Goal: Task Accomplishment & Management: Complete application form

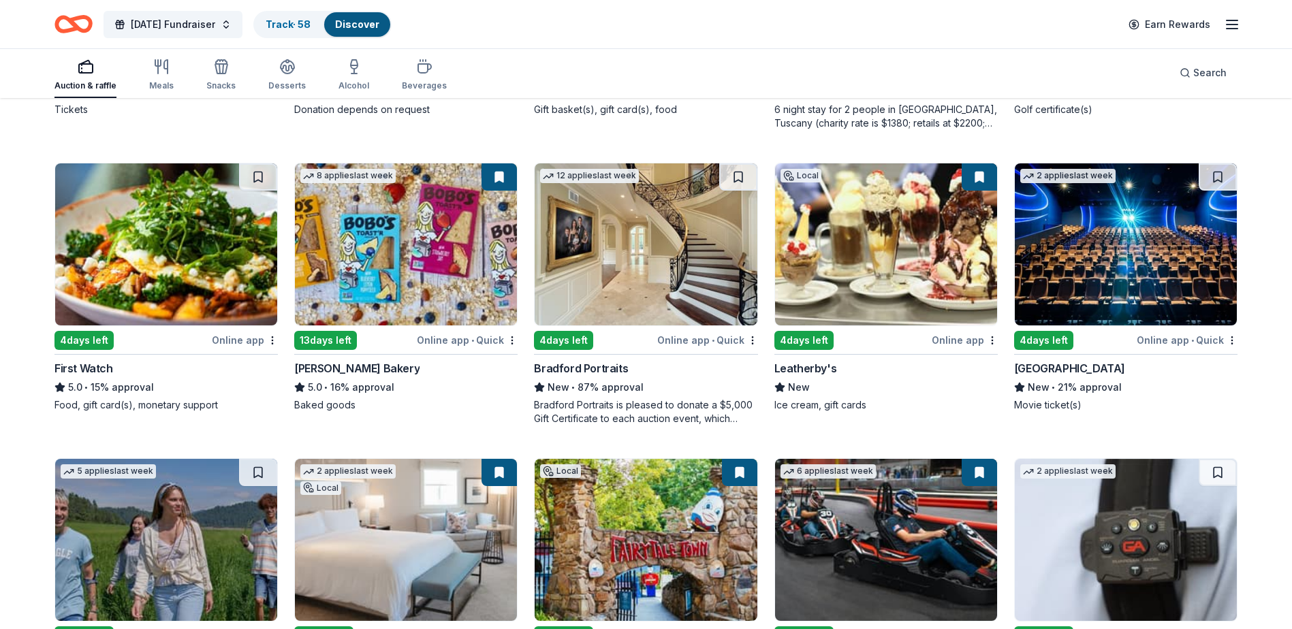
scroll to position [1593, 0]
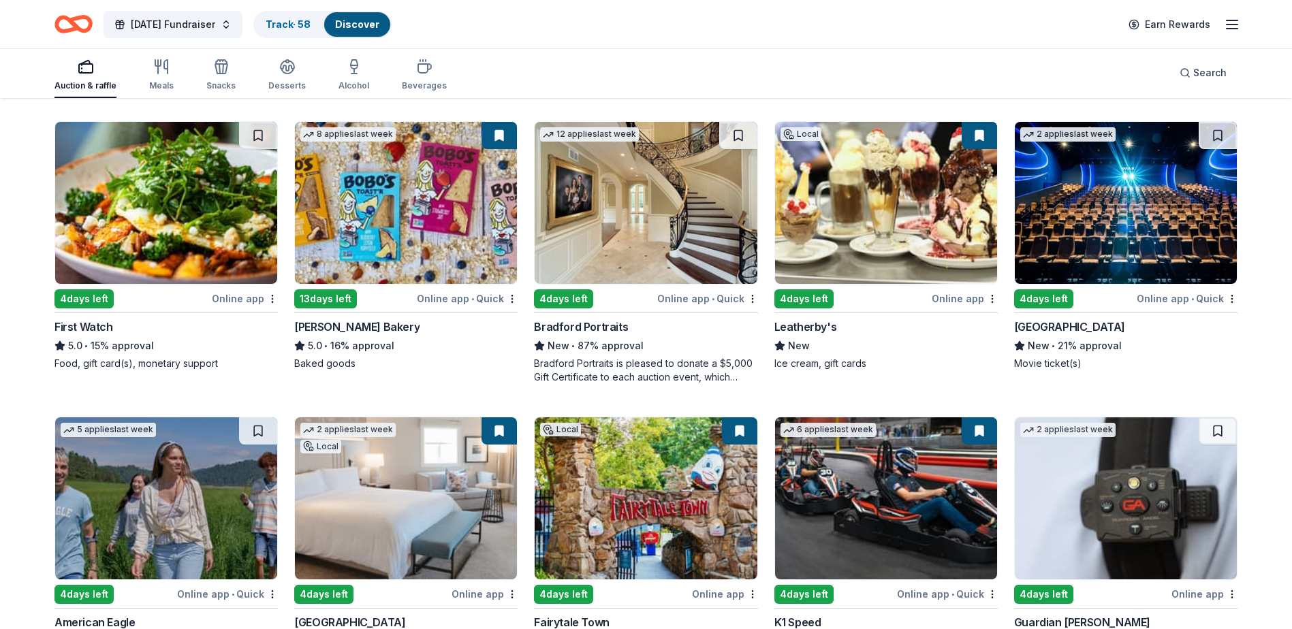
click at [649, 221] on img at bounding box center [646, 203] width 222 height 162
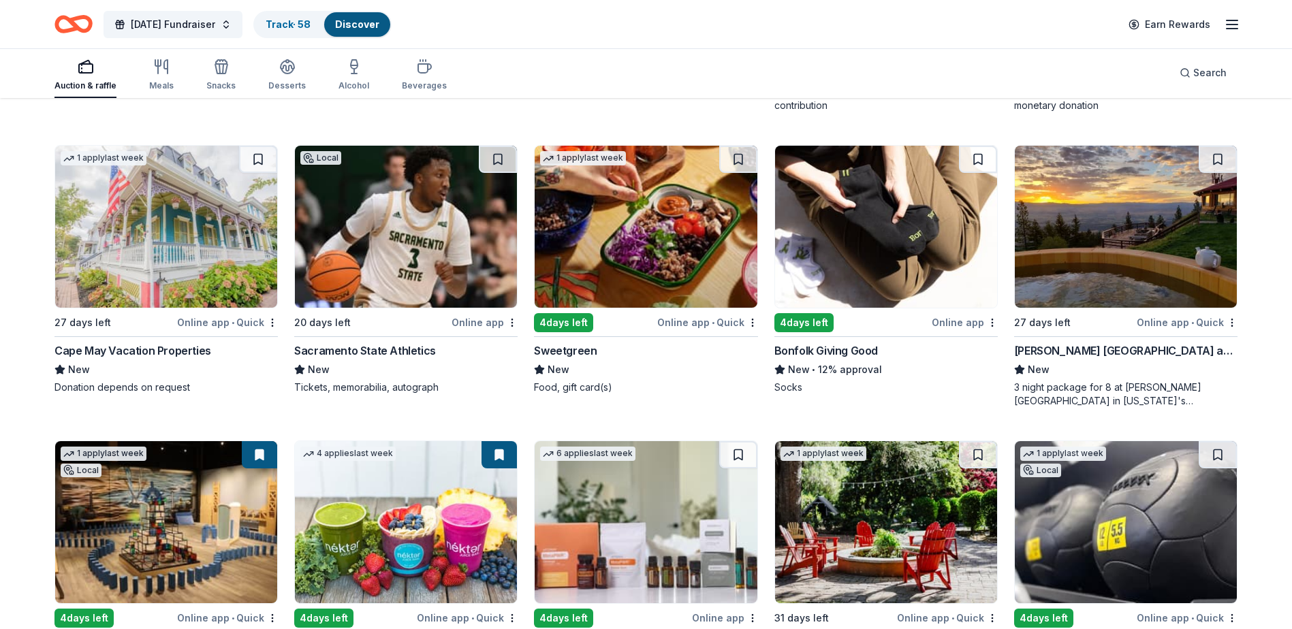
scroll to position [3353, 0]
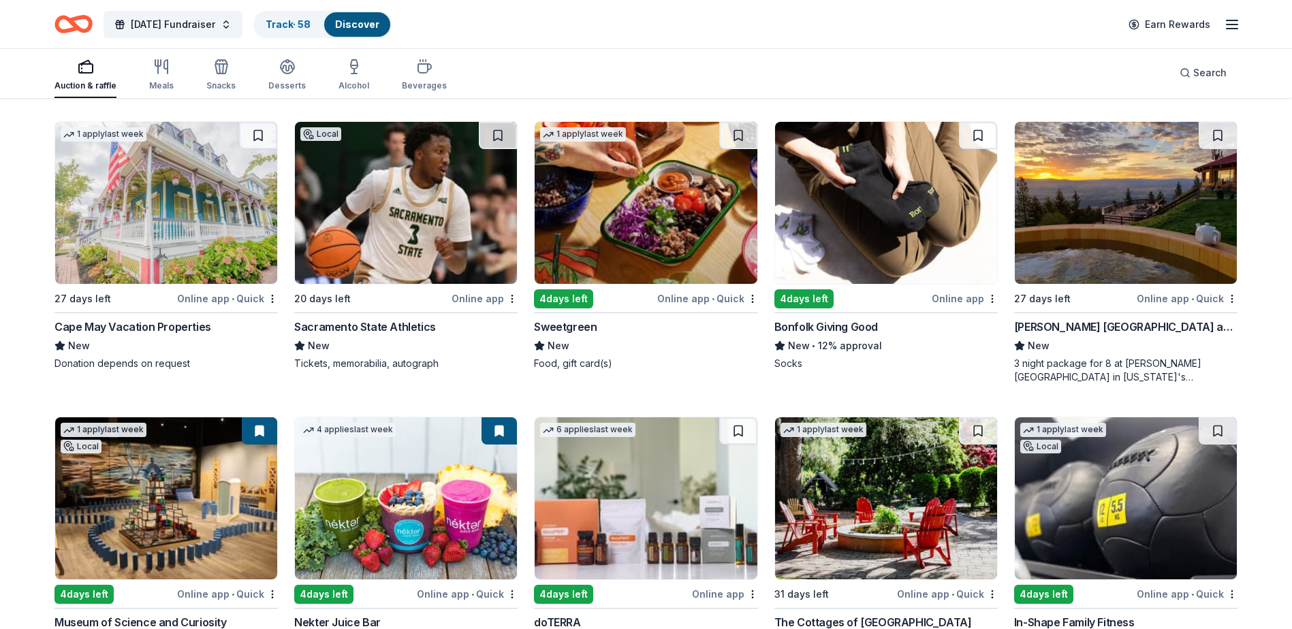
click at [170, 204] on img at bounding box center [166, 203] width 222 height 162
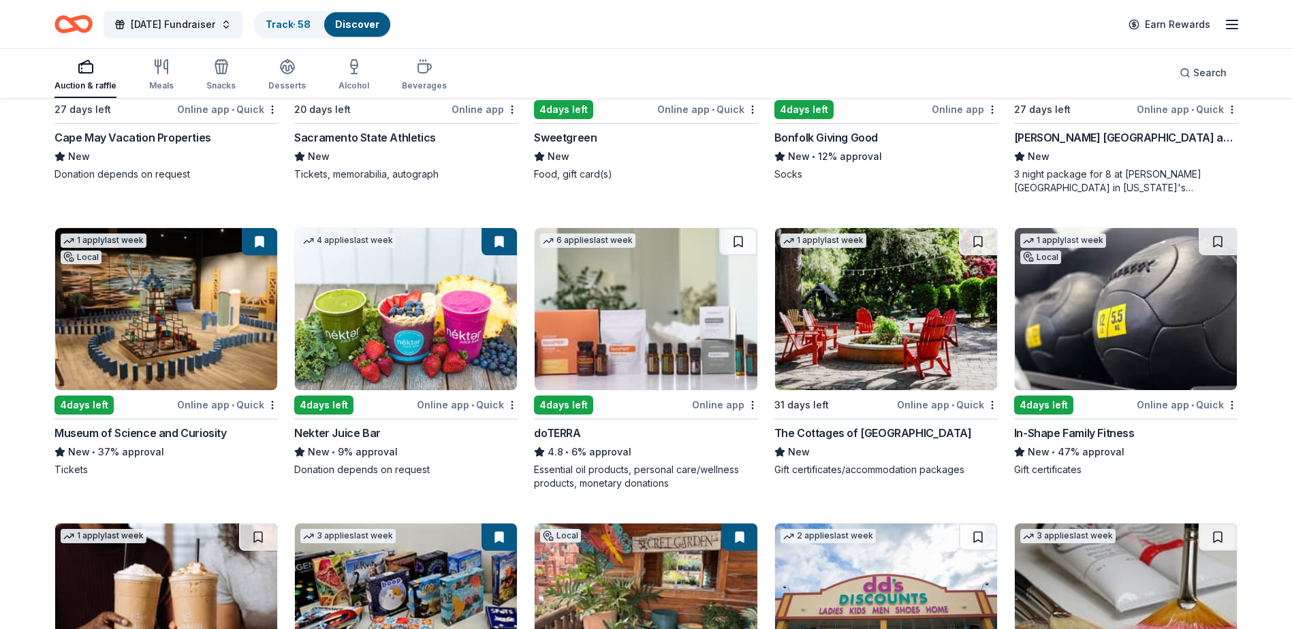
scroll to position [3557, 0]
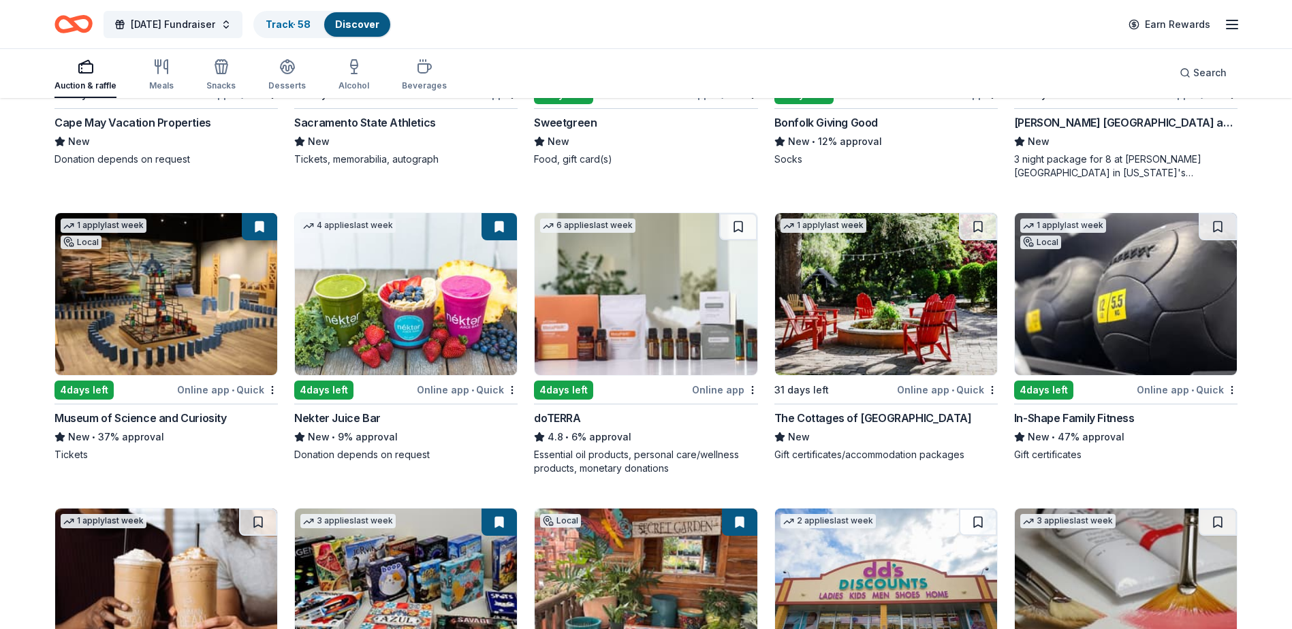
click at [891, 293] on img at bounding box center [886, 294] width 222 height 162
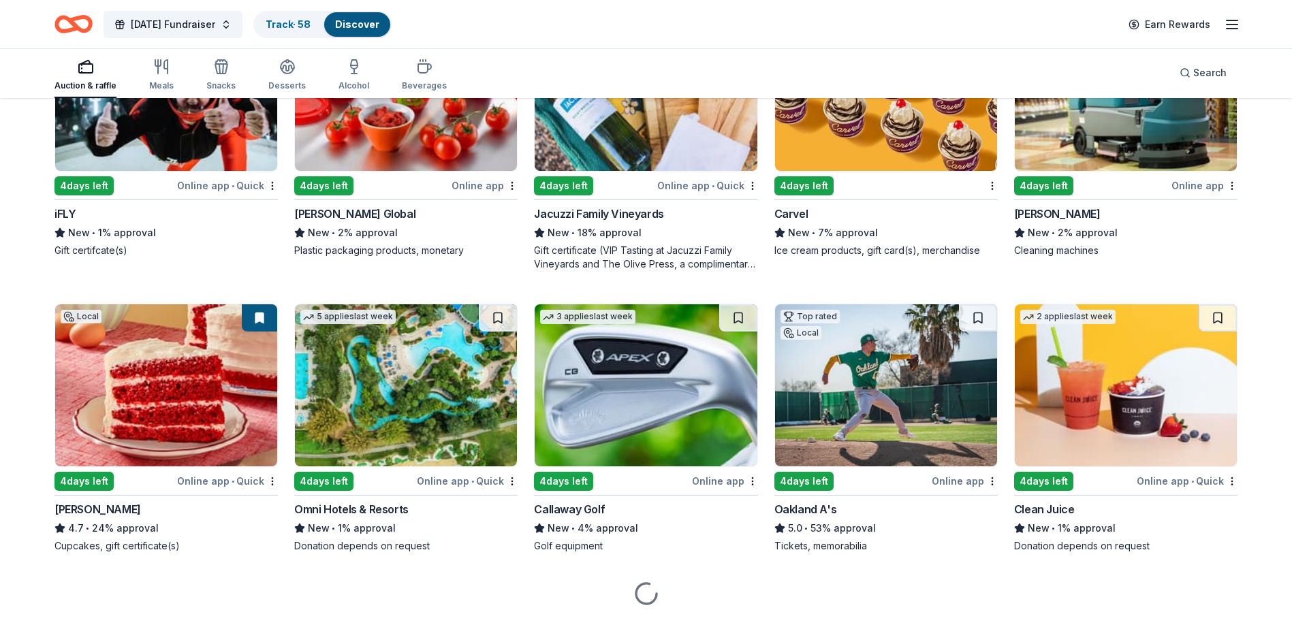
scroll to position [6668, 0]
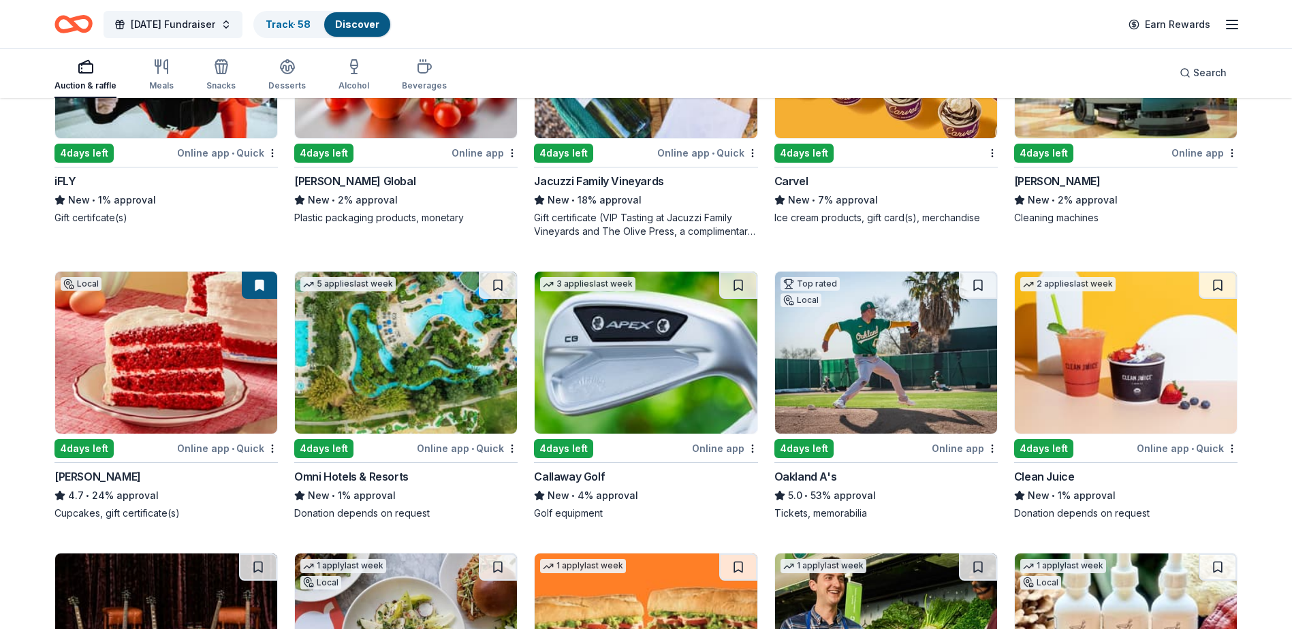
click at [657, 349] on img at bounding box center [646, 353] width 222 height 162
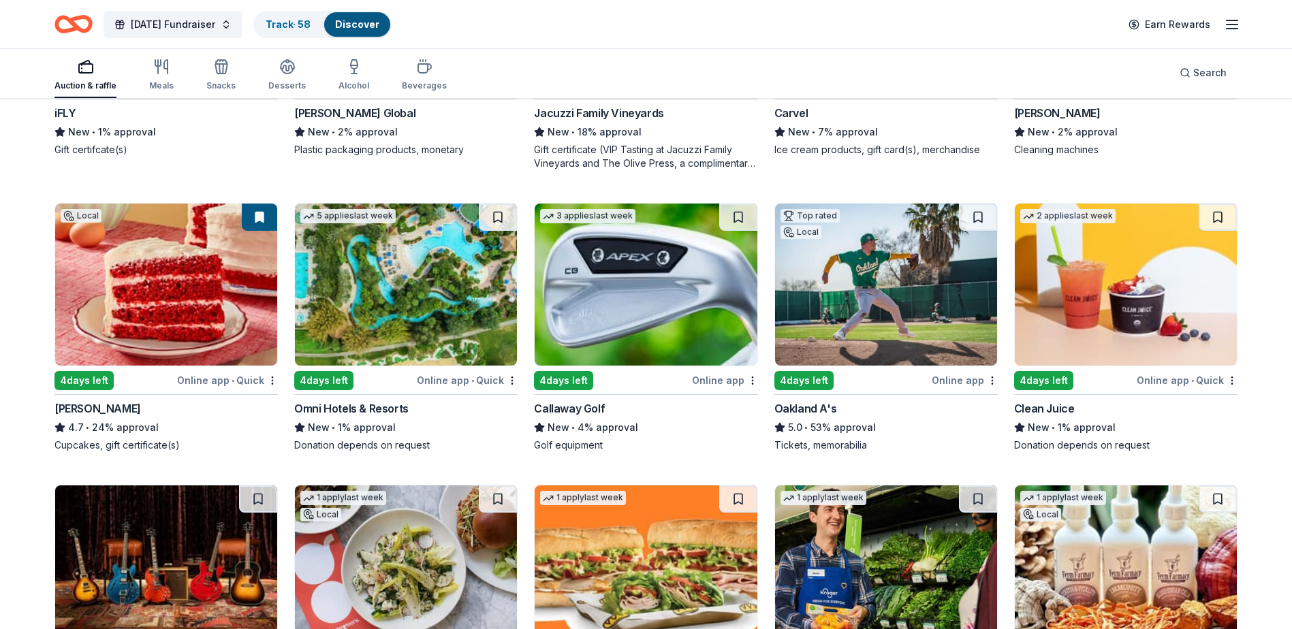
click at [906, 278] on img at bounding box center [886, 285] width 222 height 162
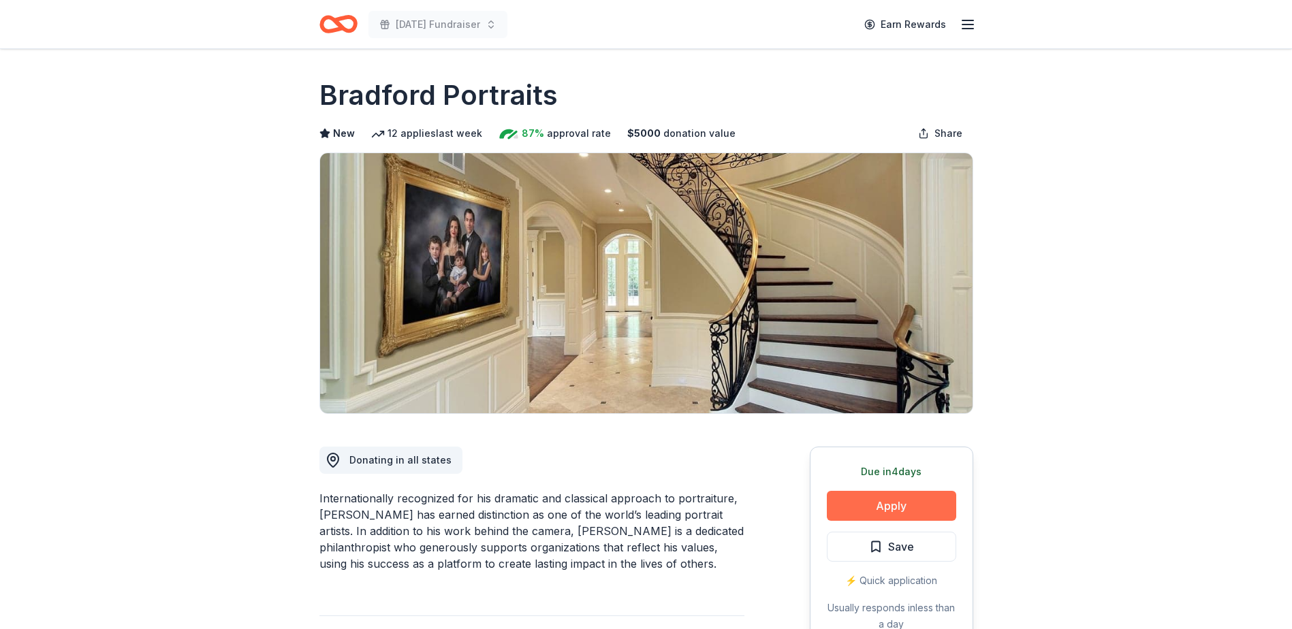
click at [886, 499] on button "Apply" at bounding box center [891, 506] width 129 height 30
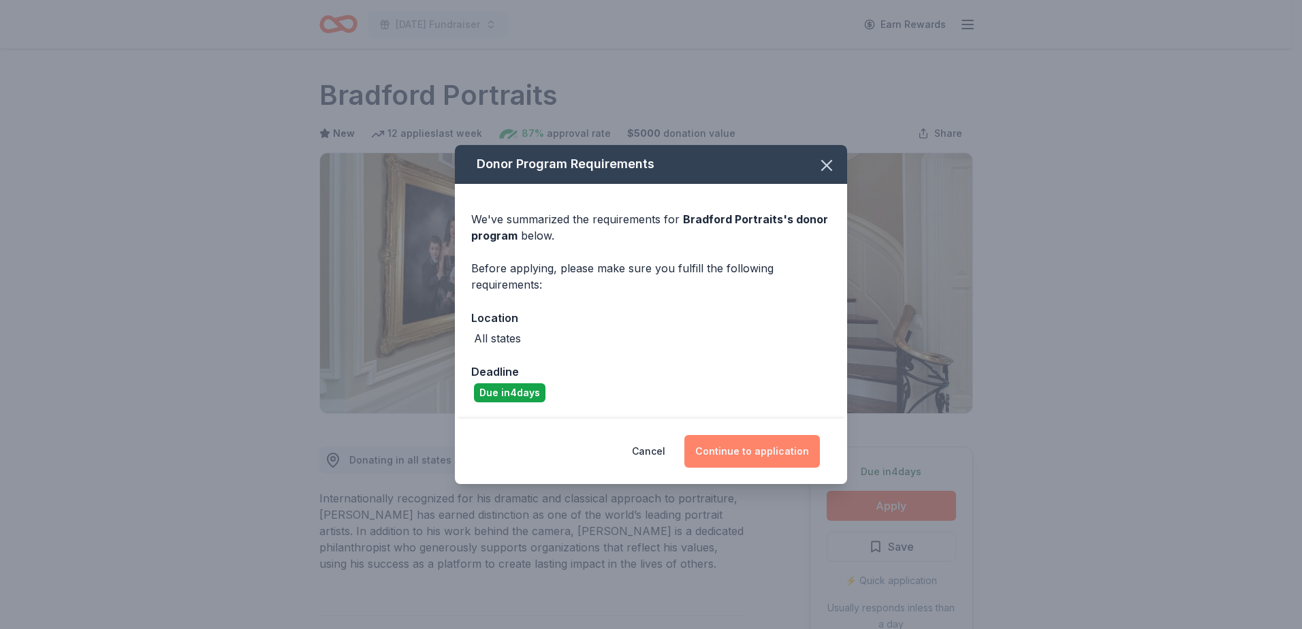
click at [727, 449] on button "Continue to application" at bounding box center [752, 451] width 136 height 33
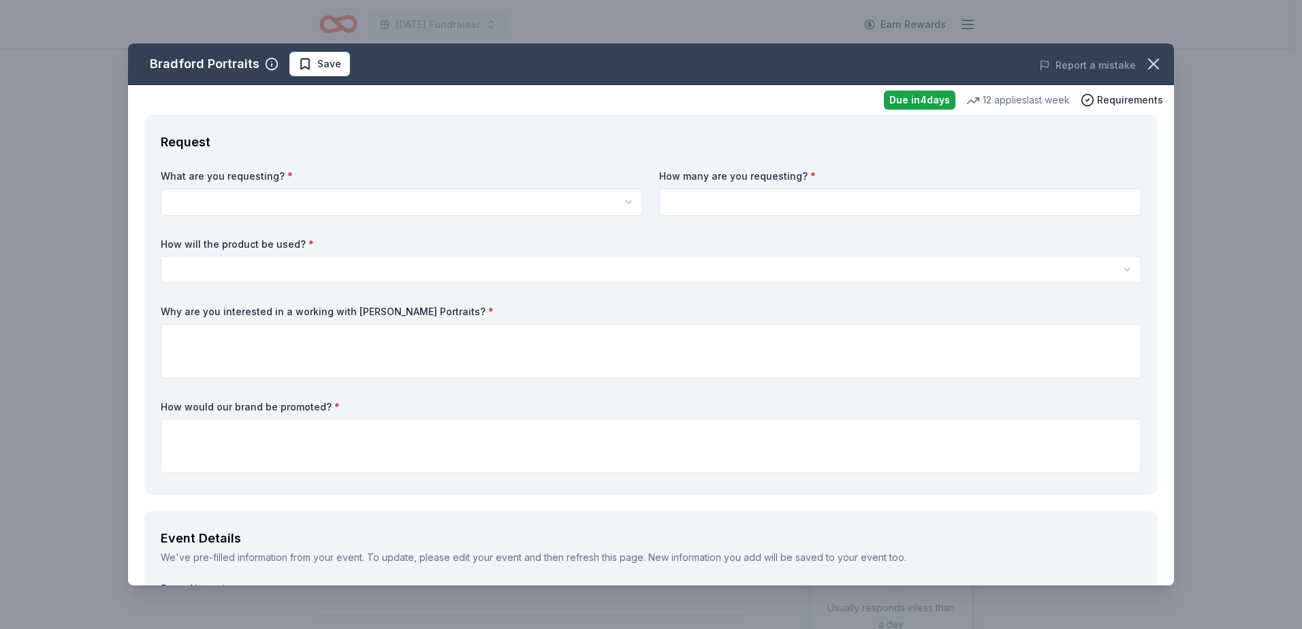
click at [214, 208] on html "Veterans Day Fundraiser Earn Rewards Due in 4 days Share Bradford Portraits New…" at bounding box center [651, 314] width 1302 height 629
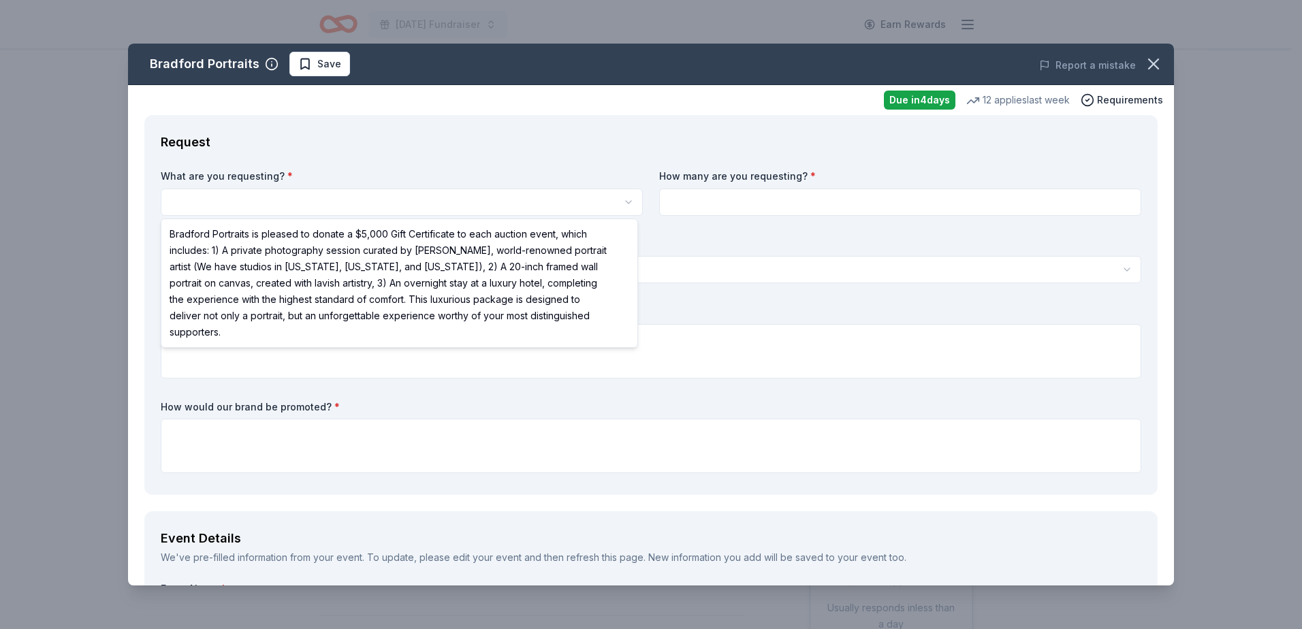
select select "Bradford Portraits is pleased to donate a $5,000 Gift Certificate to each aucti…"
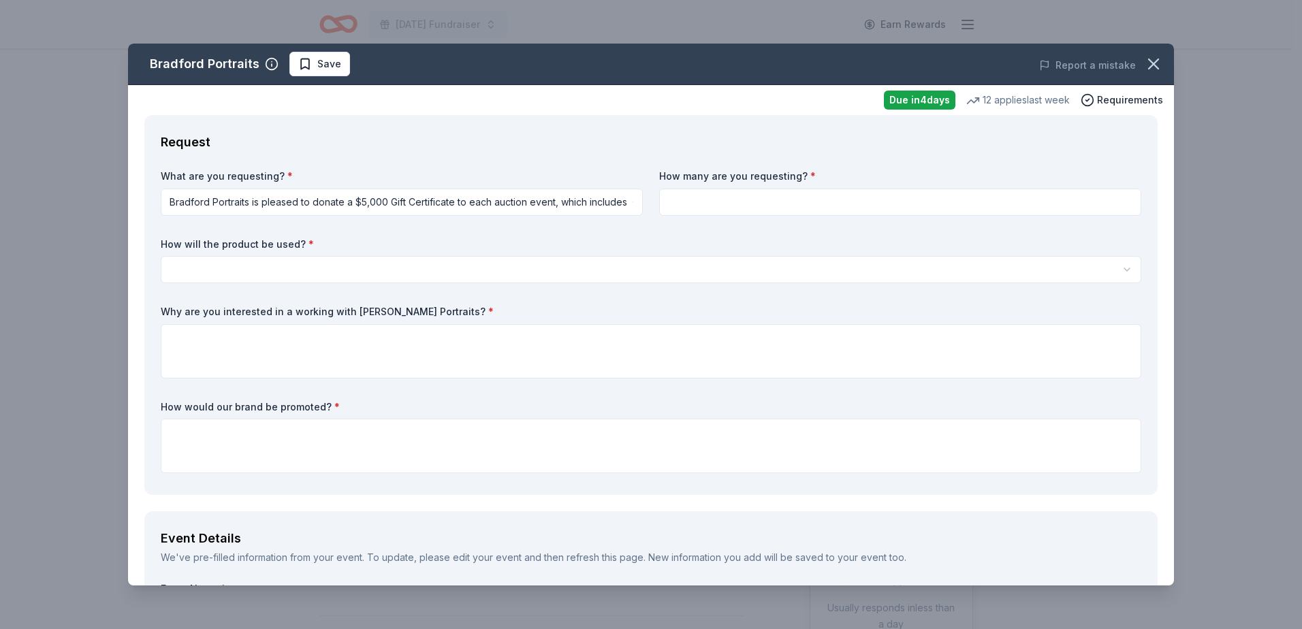
click at [727, 202] on input at bounding box center [900, 202] width 482 height 27
type input "1"
type input "2"
click at [360, 265] on html "Veterans Day Fundraiser Earn Rewards Due in 4 days Share Bradford Portraits New…" at bounding box center [651, 314] width 1302 height 629
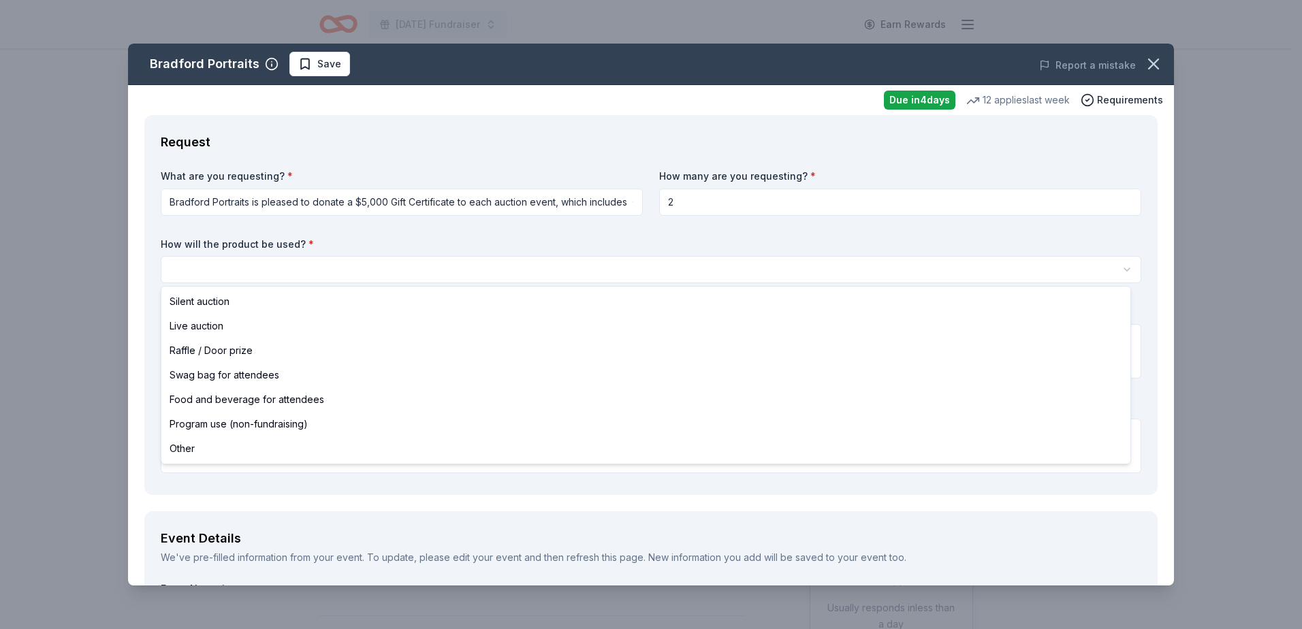
select select "silentAuction"
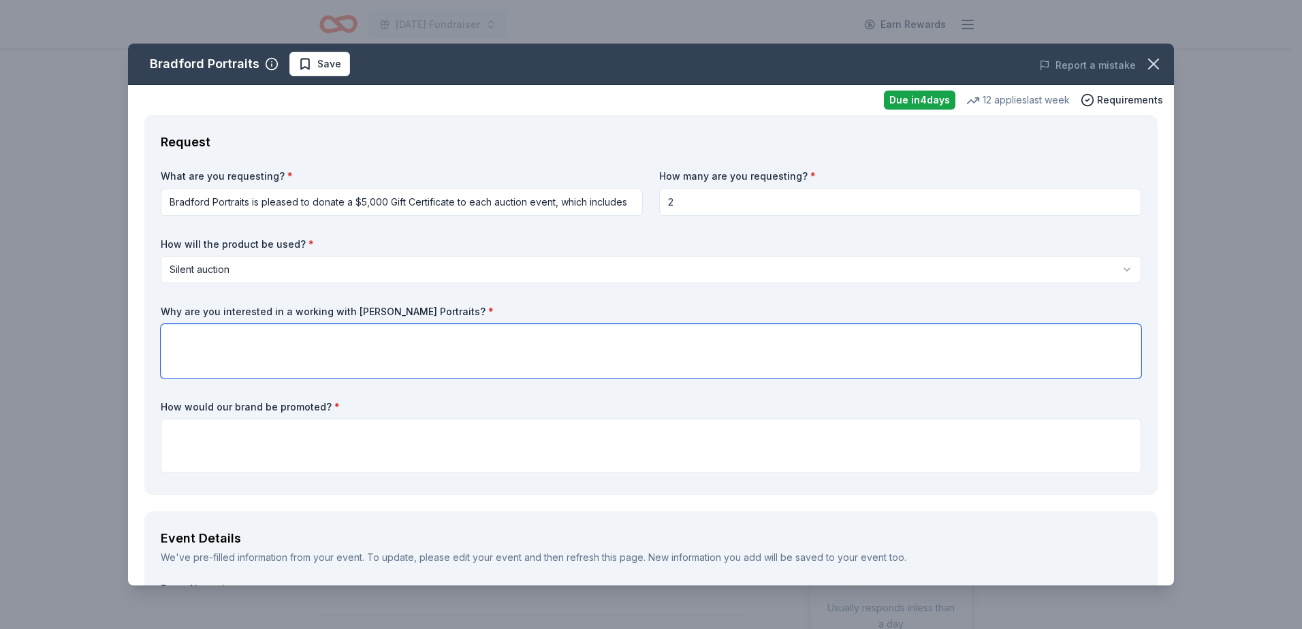
click at [324, 338] on textarea at bounding box center [651, 351] width 981 height 54
paste textarea "Here at America's Homeless Veterans, we work every day to help homeless veteran…"
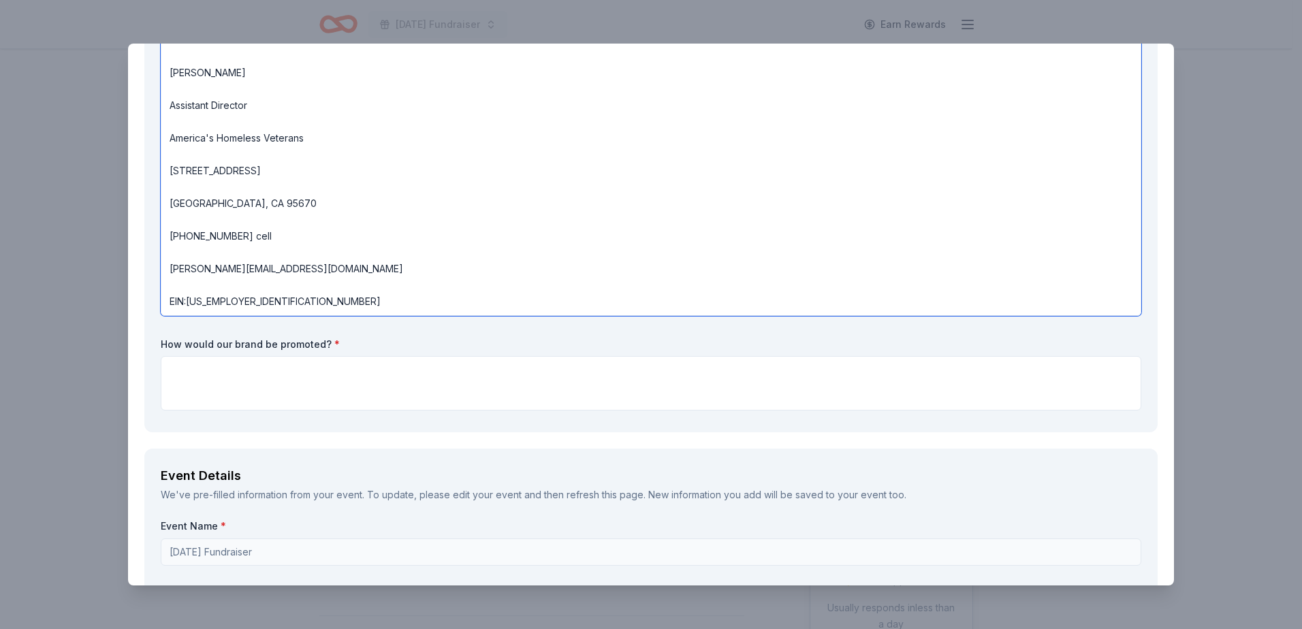
scroll to position [337, 0]
type textarea "Here at America's Homeless Veterans, we work every day to help homeless veteran…"
click at [177, 370] on textarea at bounding box center [651, 381] width 981 height 54
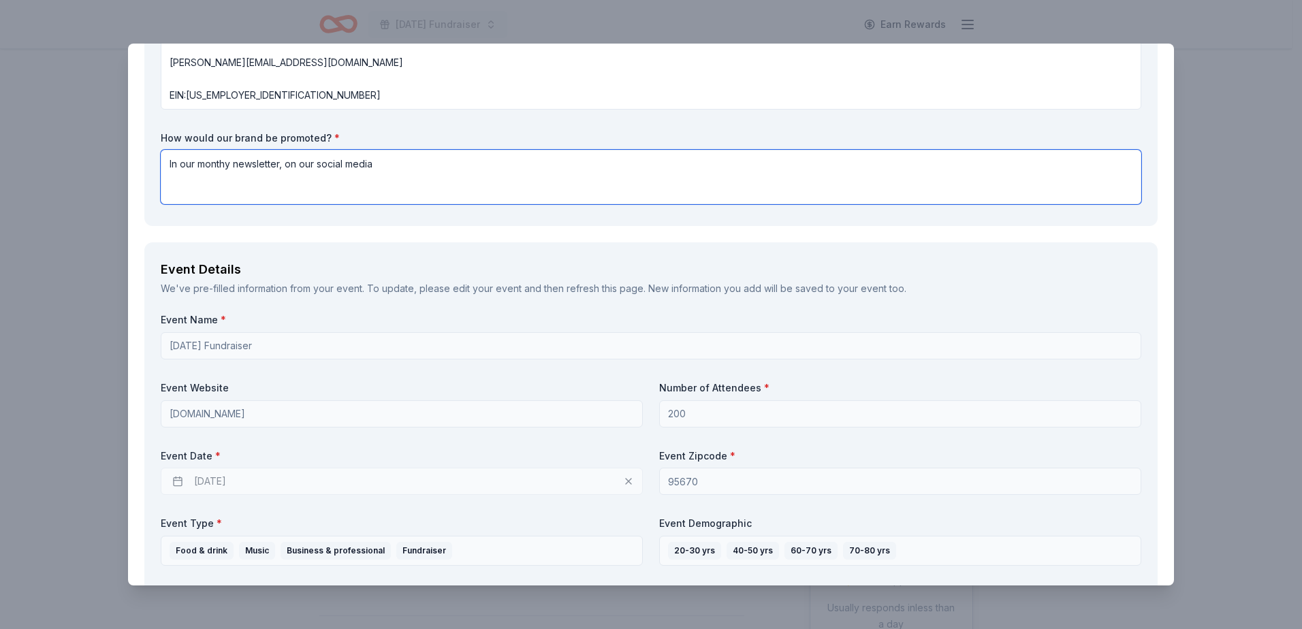
scroll to position [609, 0]
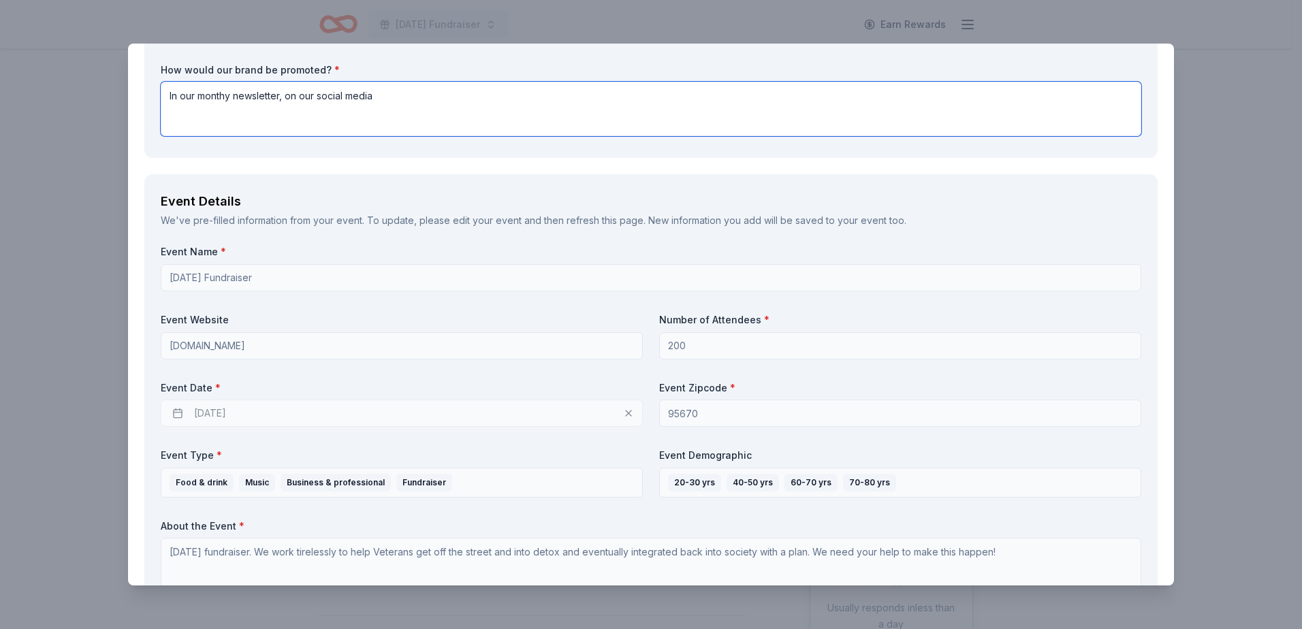
type textarea "In our monthy newsletter, on our social media"
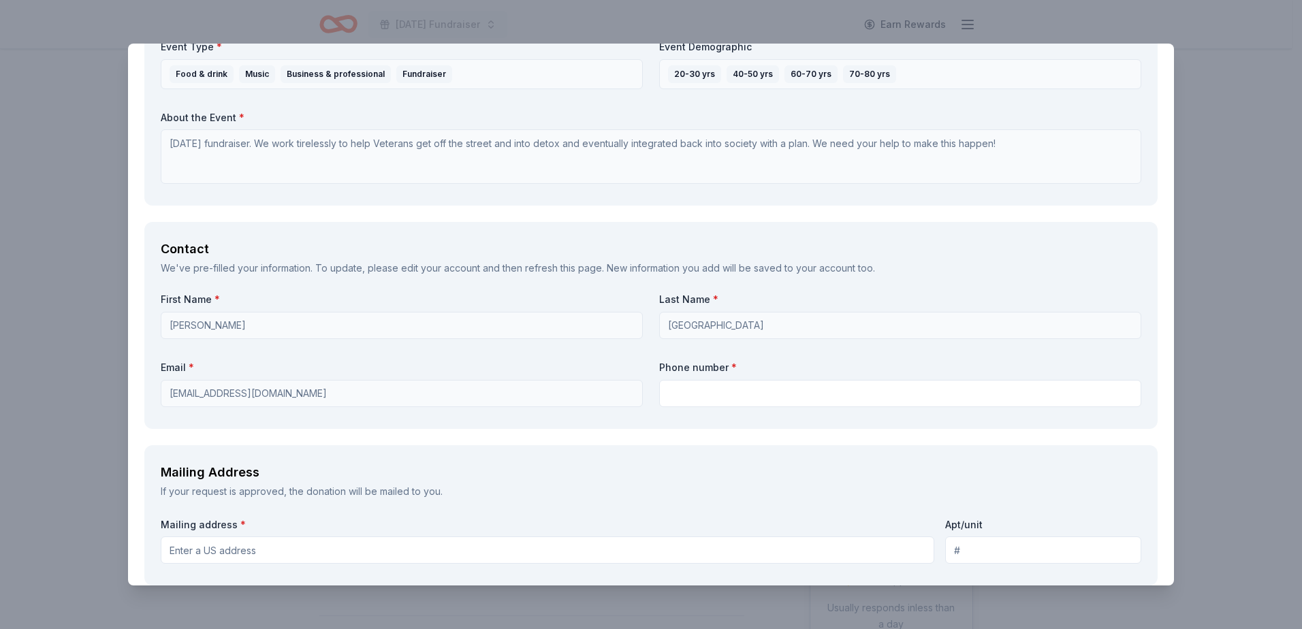
scroll to position [1086, 0]
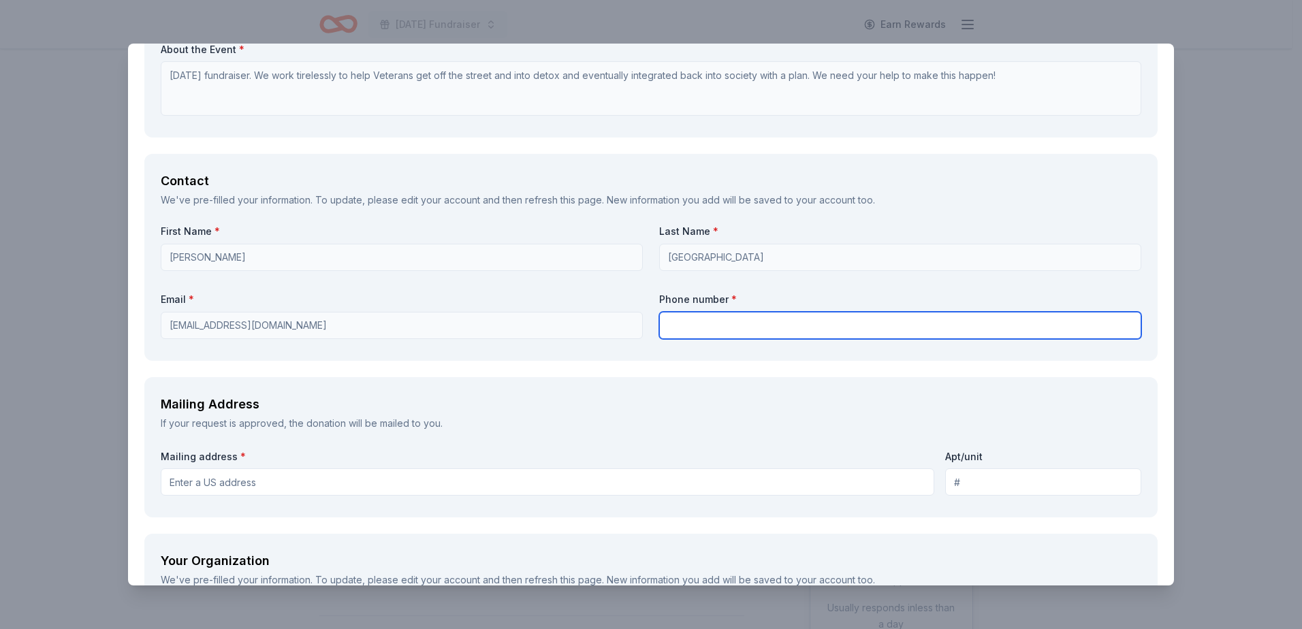
click at [690, 326] on input "text" at bounding box center [900, 325] width 482 height 27
type input "9165409299"
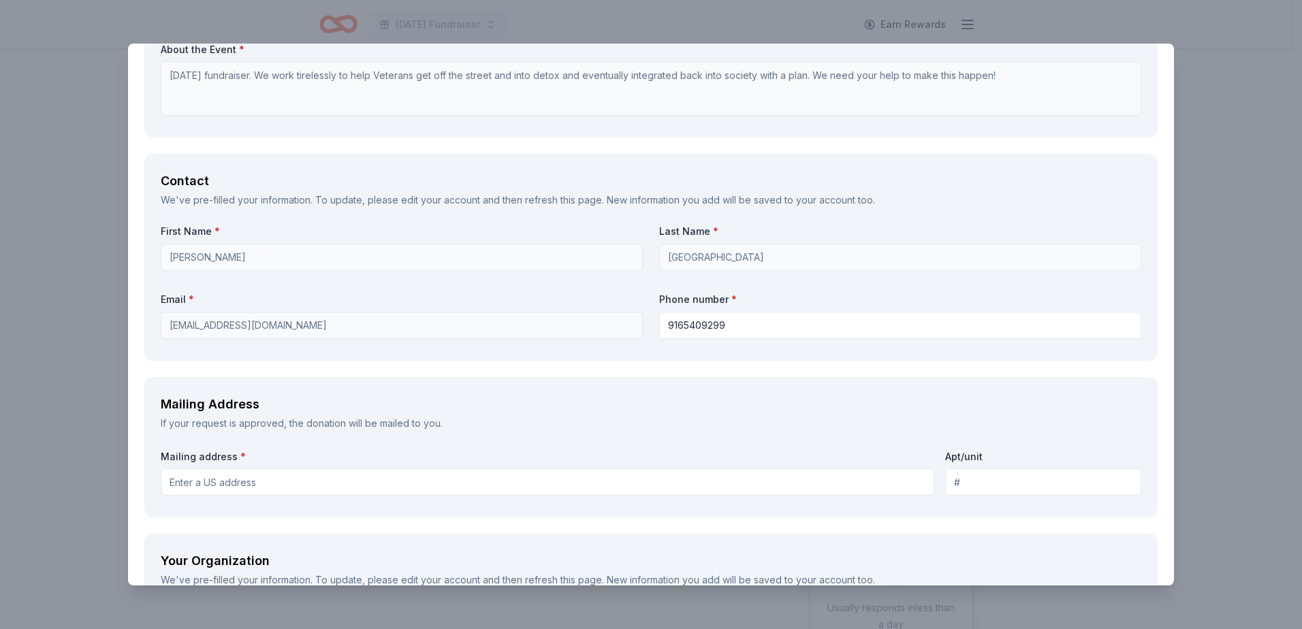
type input "nicole@ahvets.org"
type input "America's Homeless Veterans"
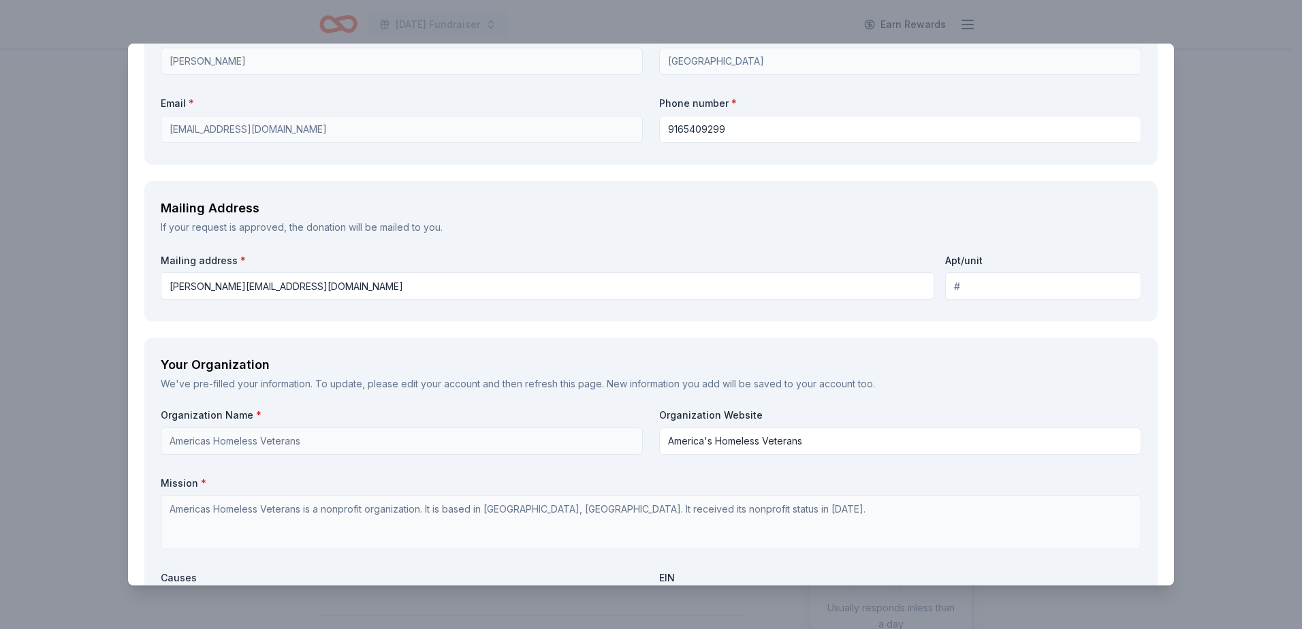
scroll to position [1290, 0]
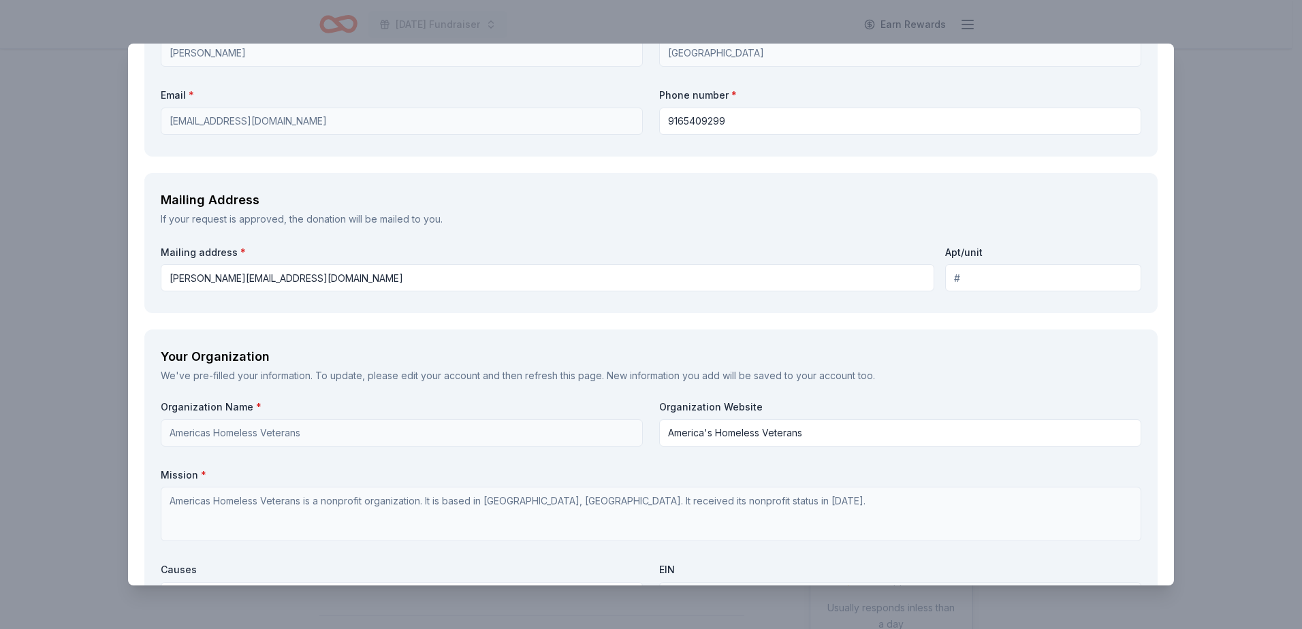
click at [323, 281] on input "nicole@ahvets.org" at bounding box center [548, 277] width 774 height 27
type input "n"
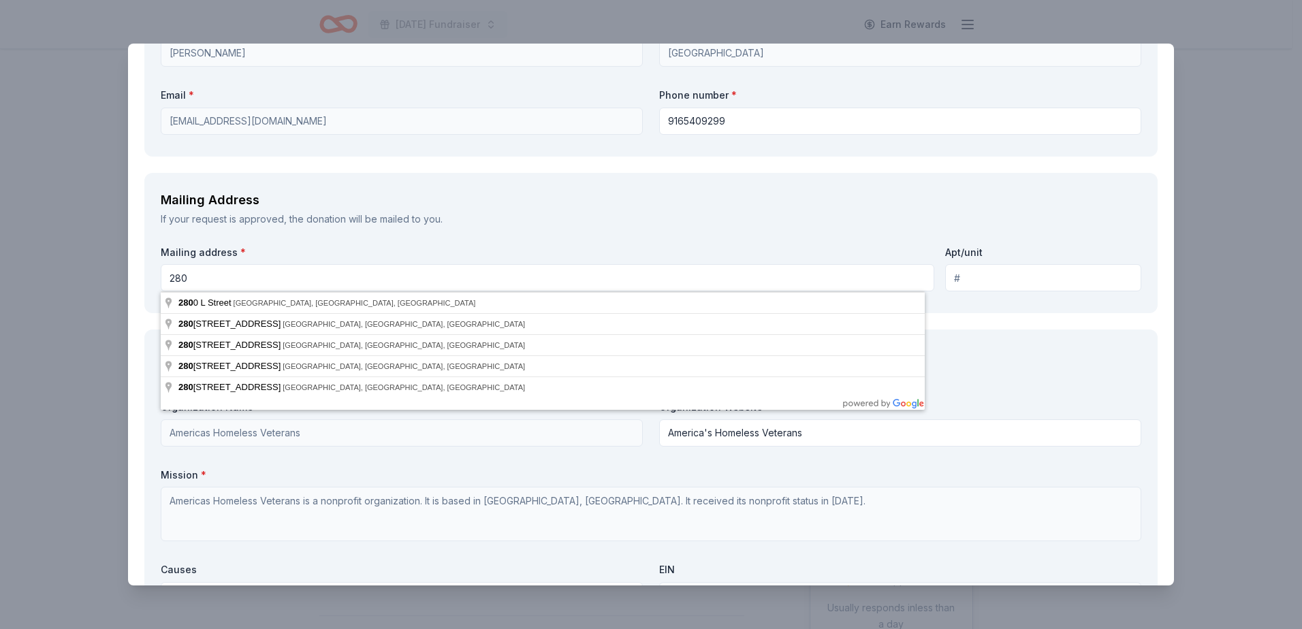
type input "2801 Aramon Drive"
click at [481, 223] on div "If your request is approved, the donation will be mailed to you." at bounding box center [651, 219] width 981 height 16
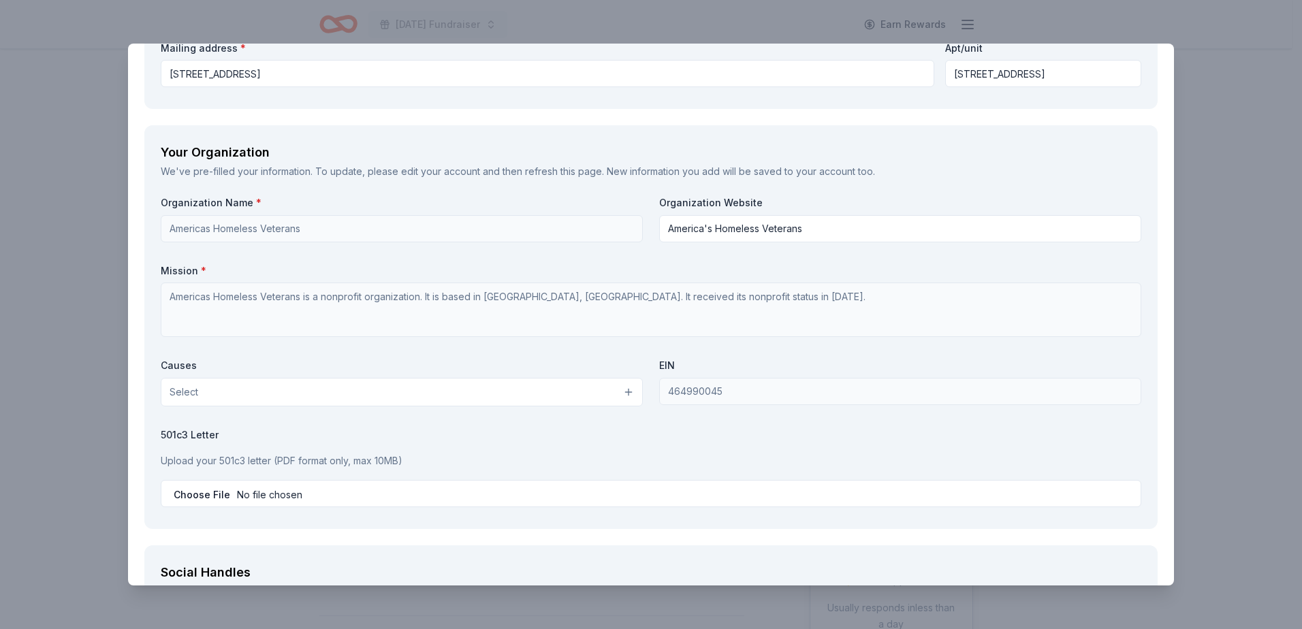
scroll to position [1563, 0]
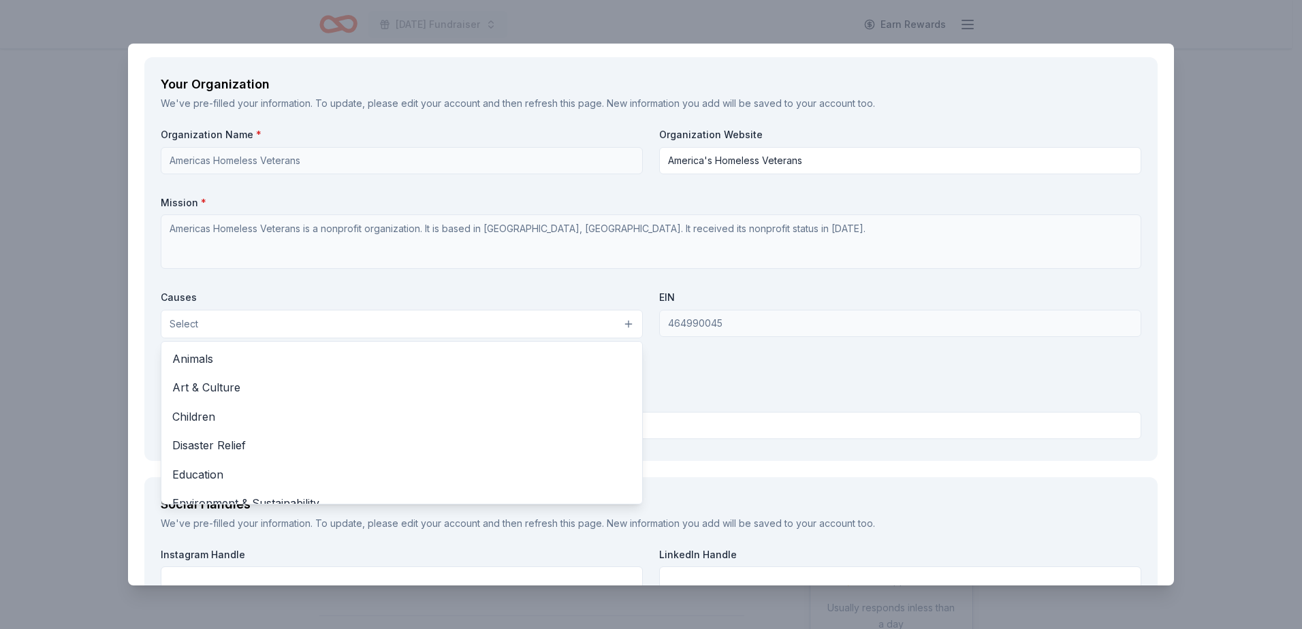
click at [565, 325] on button "Select" at bounding box center [402, 324] width 482 height 29
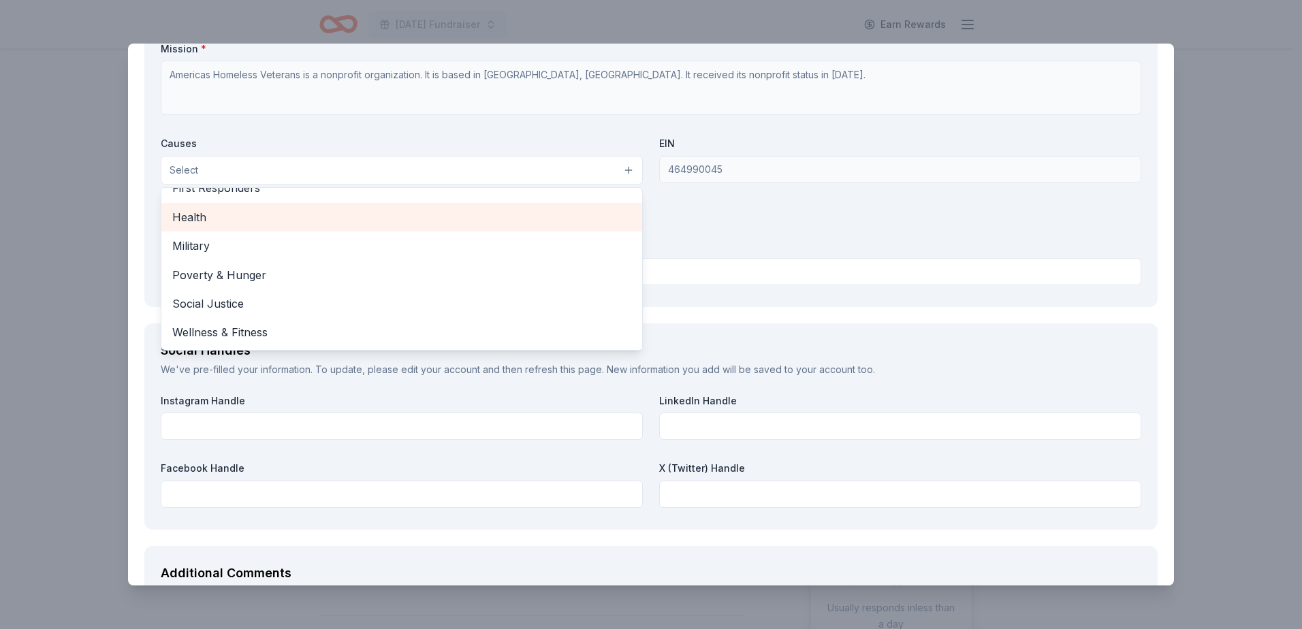
scroll to position [1693, 0]
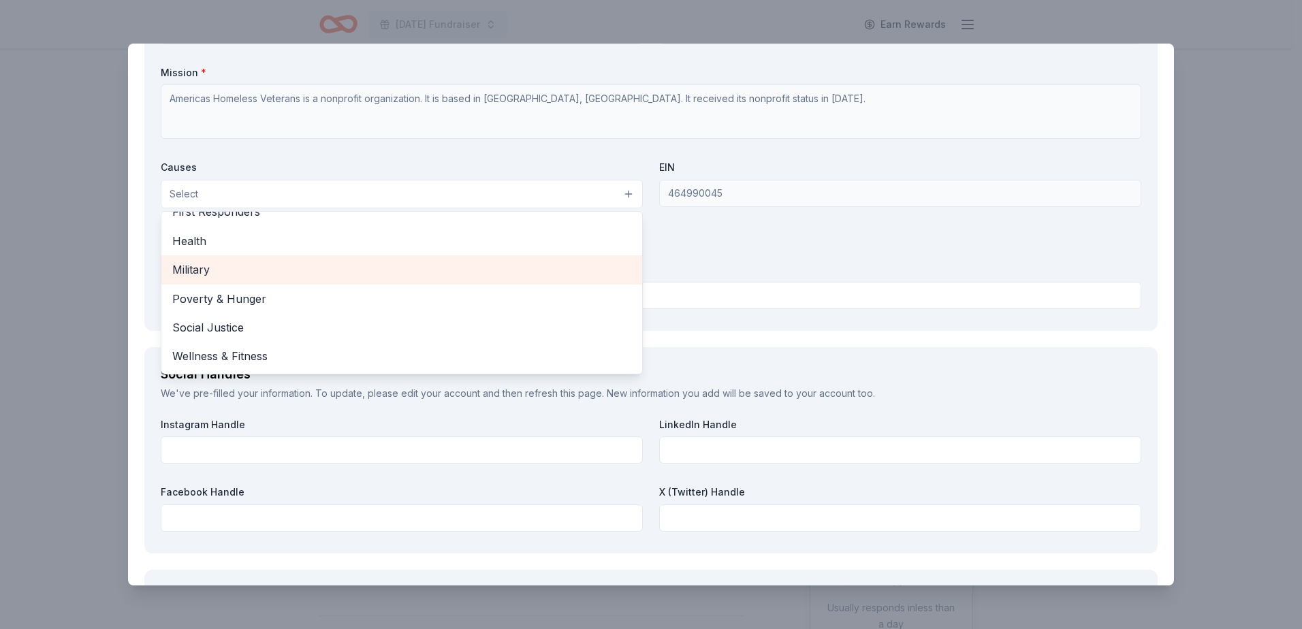
click at [448, 268] on span "Military" at bounding box center [401, 270] width 459 height 18
click at [504, 274] on span "Health" at bounding box center [401, 272] width 459 height 18
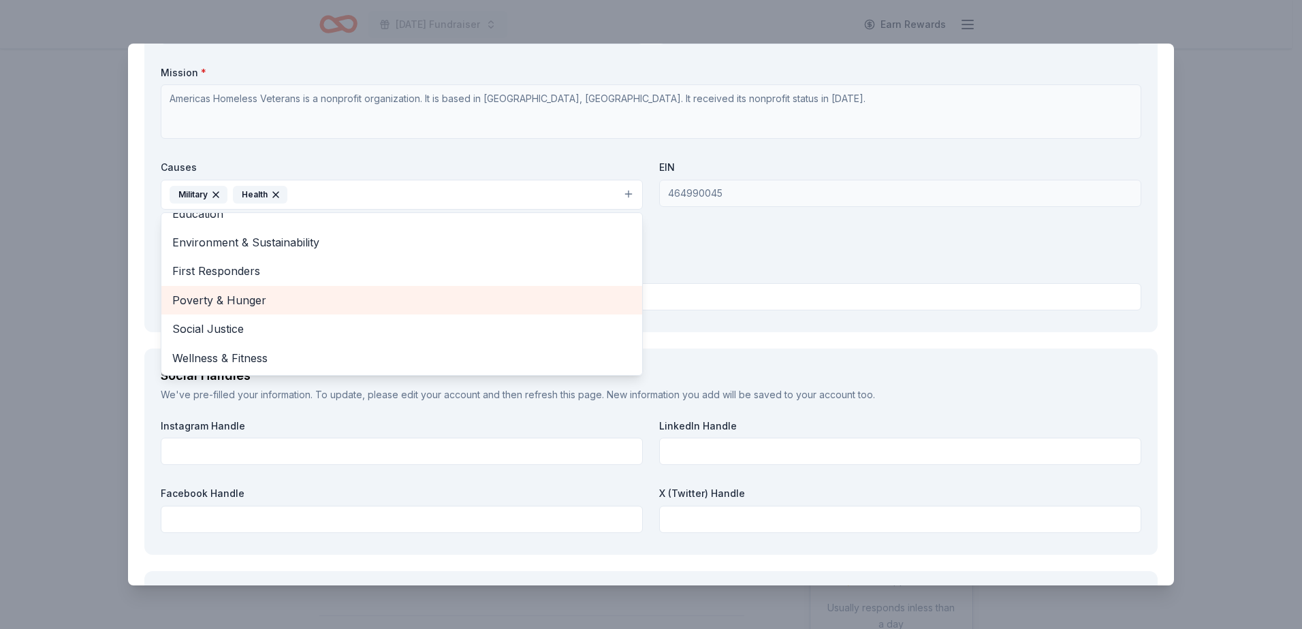
click at [493, 301] on span "Poverty & Hunger" at bounding box center [401, 300] width 459 height 18
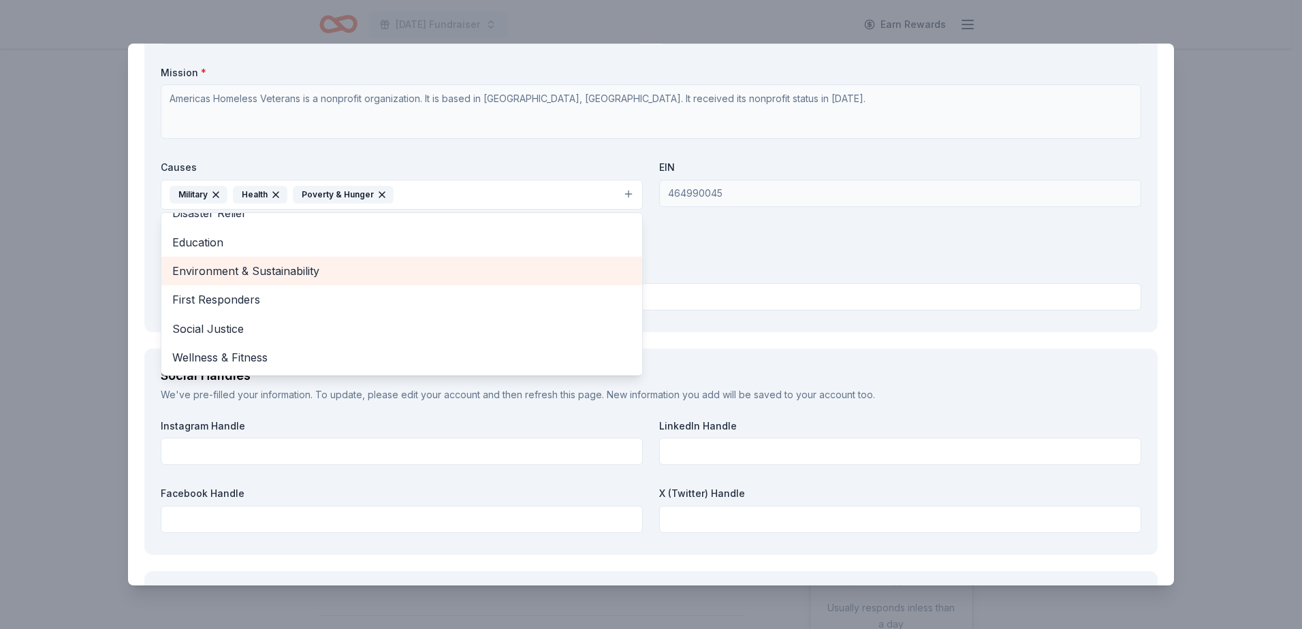
click at [488, 275] on span "Environment & Sustainability" at bounding box center [401, 271] width 459 height 18
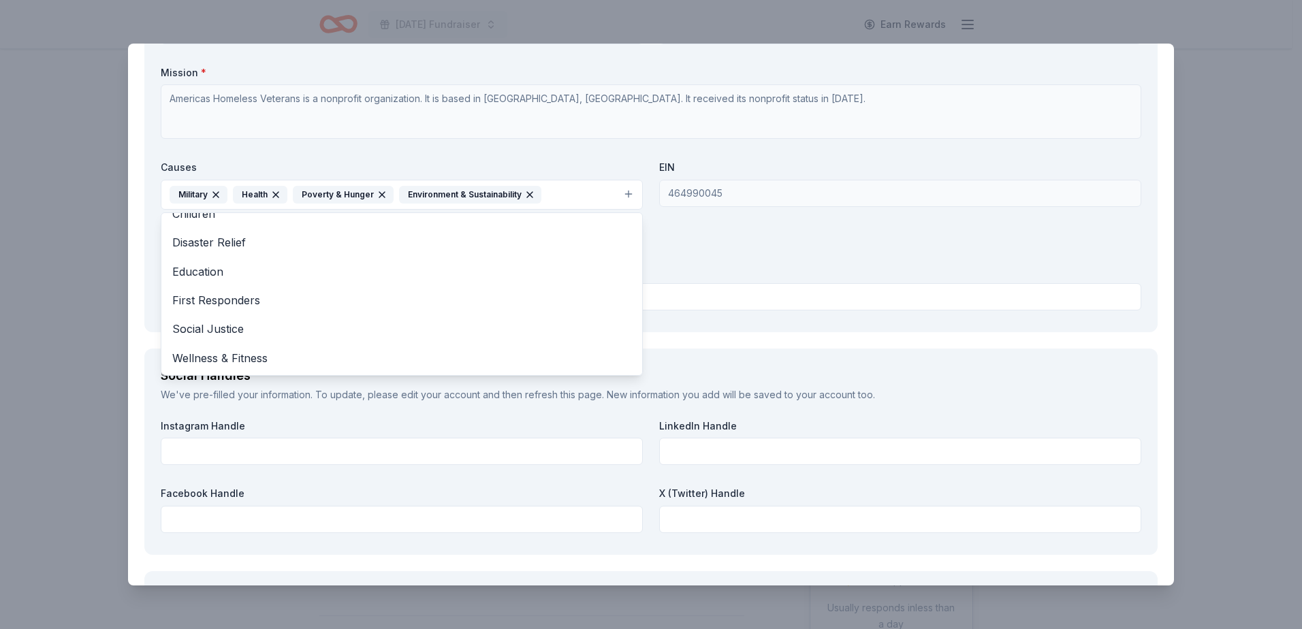
click at [676, 268] on div "Organization Name * Americas Homeless Veterans Organization Website America's H…" at bounding box center [651, 156] width 981 height 317
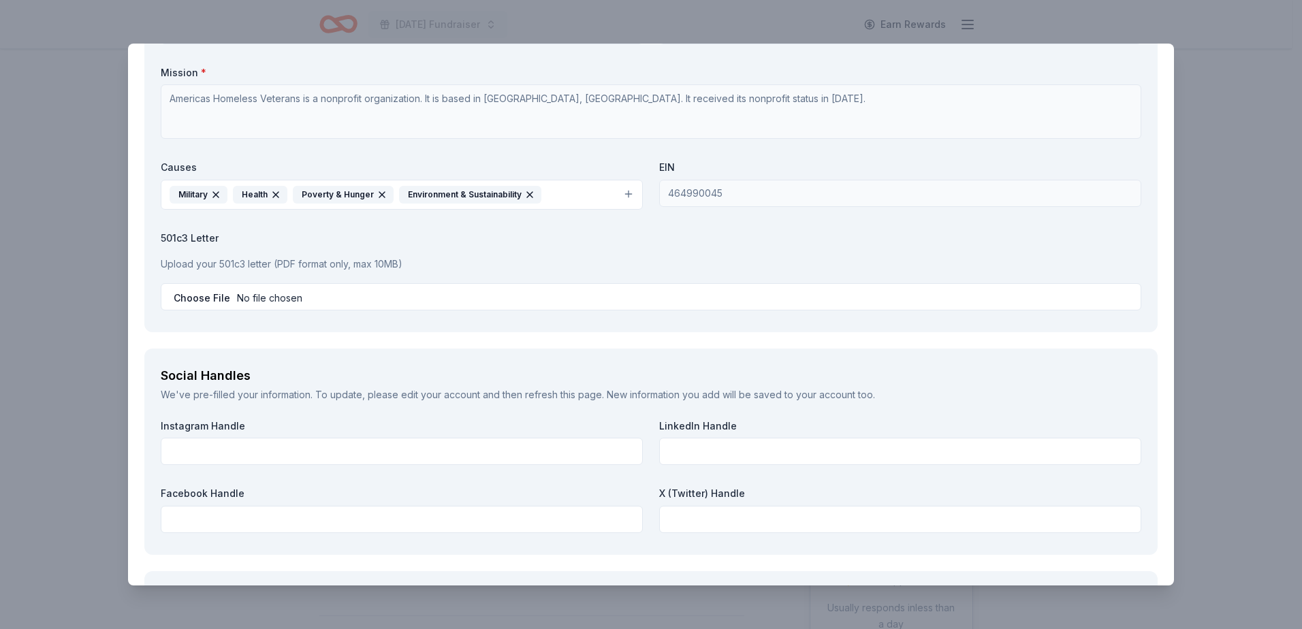
scroll to position [1761, 0]
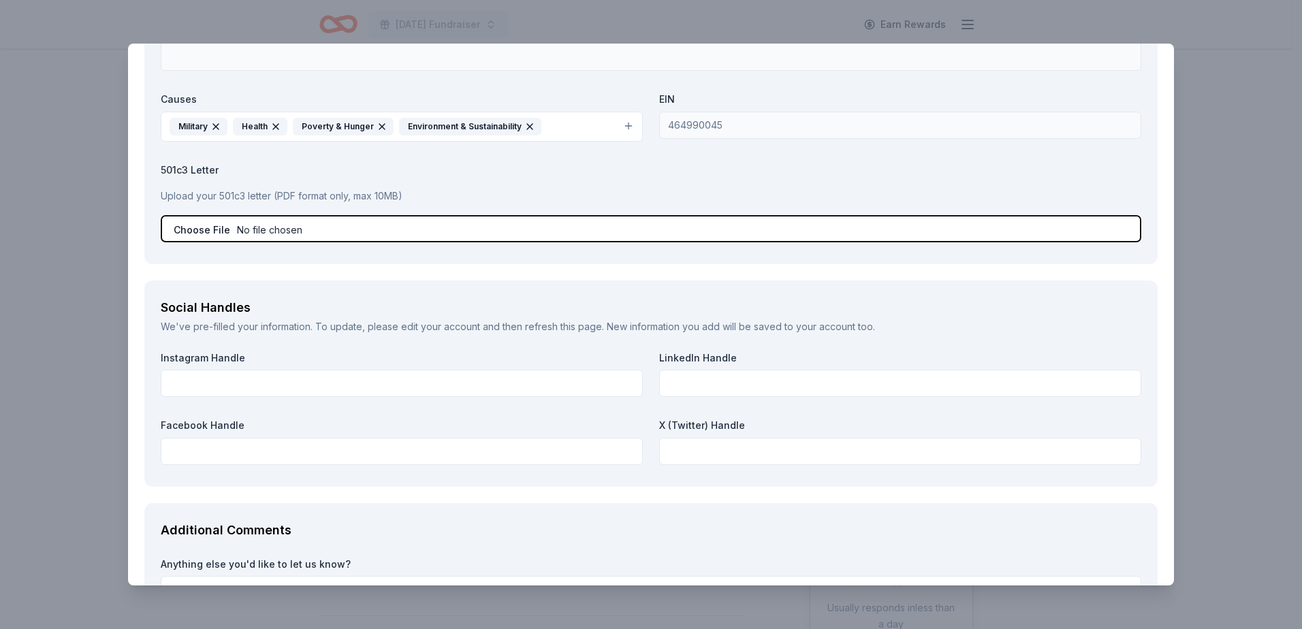
click at [398, 225] on input "file" at bounding box center [651, 228] width 981 height 27
type input "C:\fakepath\Dept treasury Letter.pdf"
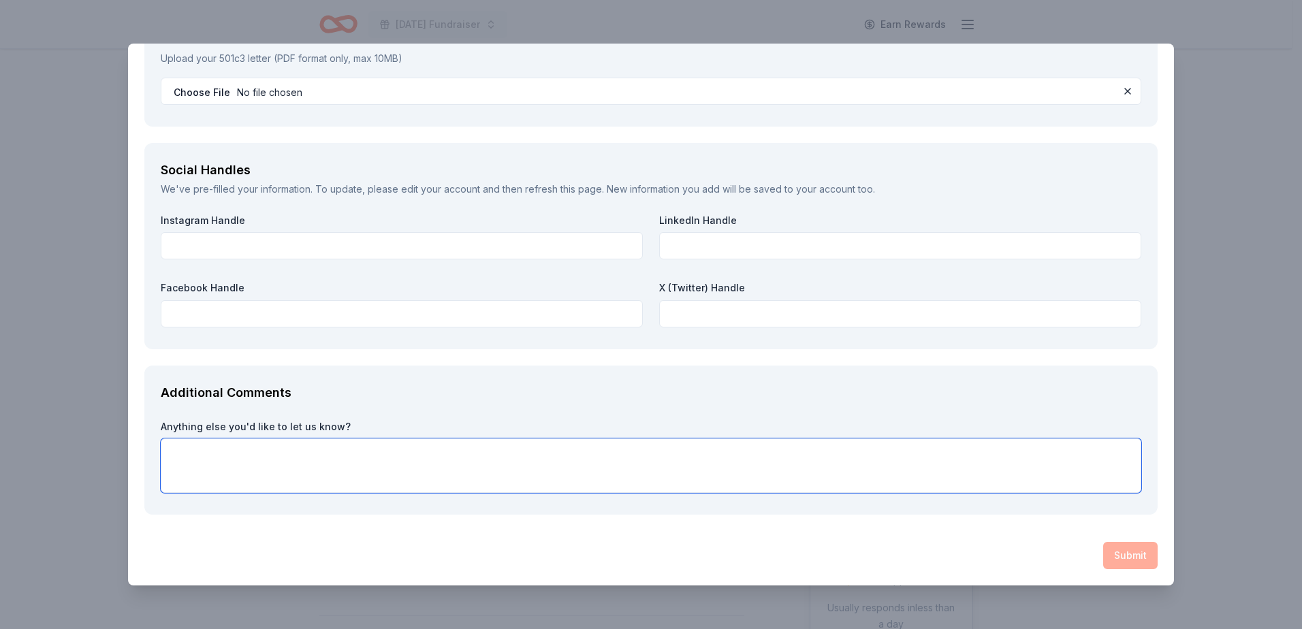
click at [256, 453] on textarea at bounding box center [651, 466] width 981 height 54
paste textarea "Here at America's Homeless Veterans, we work every day to help homeless veteran…"
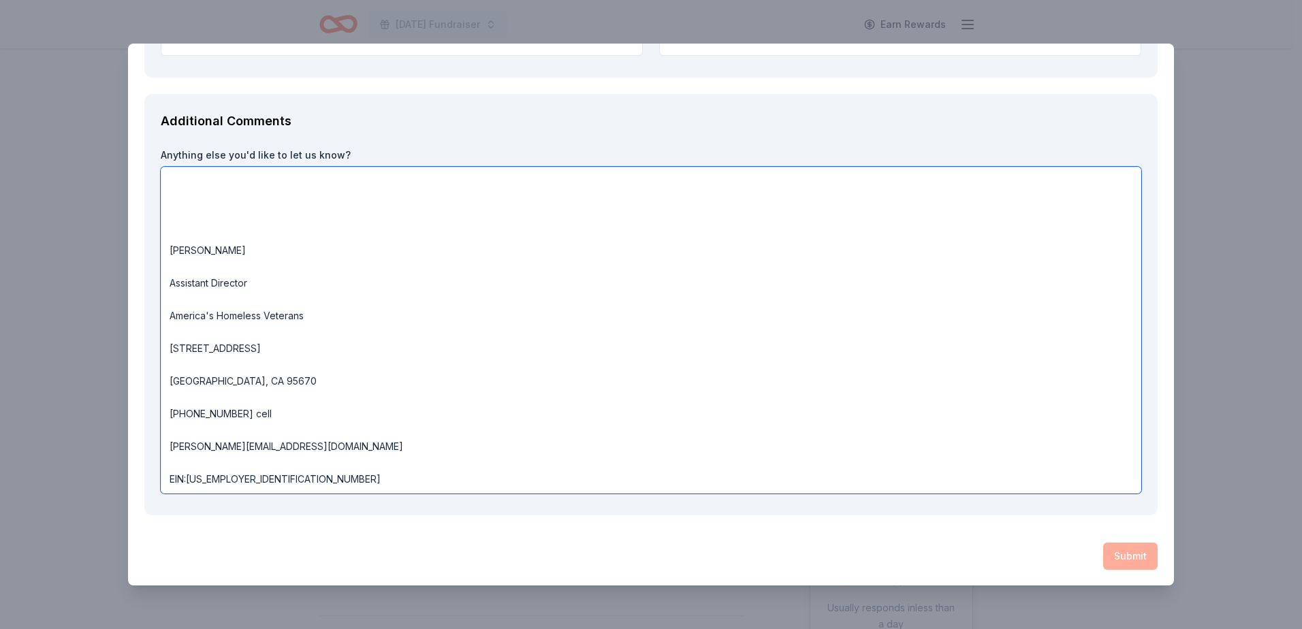
scroll to position [2171, 0]
click at [1119, 551] on div "Submit" at bounding box center [650, 555] width 1013 height 27
click at [1120, 559] on div "Submit" at bounding box center [650, 555] width 1013 height 27
click at [394, 472] on textarea "Here at America's Homeless Veterans, we work every day to help homeless veteran…" at bounding box center [651, 329] width 981 height 327
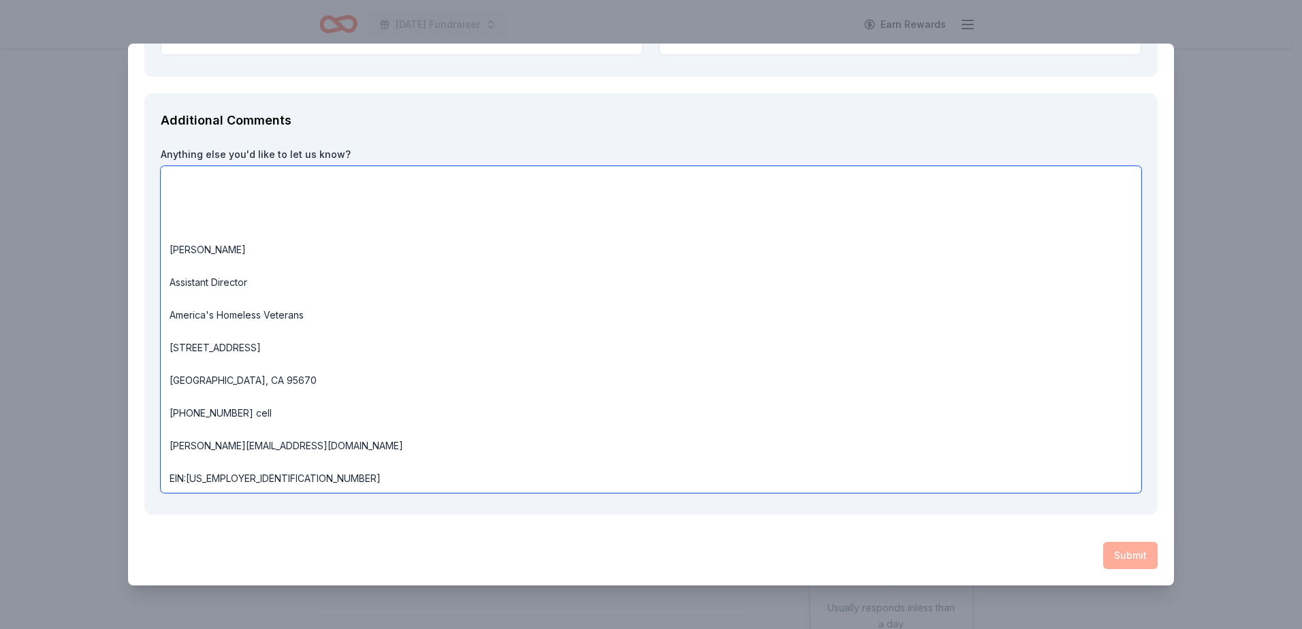
drag, startPoint x: 171, startPoint y: 227, endPoint x: 424, endPoint y: 516, distance: 384.6
type textarea "Here at America's Homeless Veterans, we work every day to help homeless veteran…"
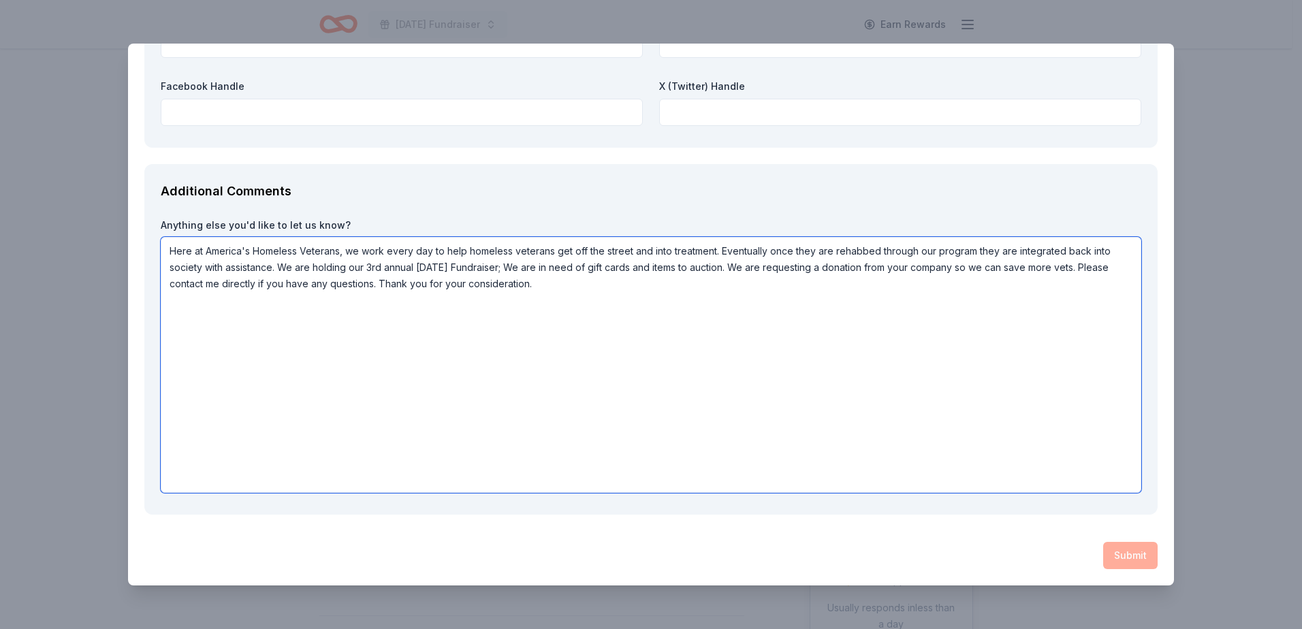
scroll to position [2100, 0]
drag, startPoint x: 170, startPoint y: 252, endPoint x: 658, endPoint y: 308, distance: 491.5
click at [658, 308] on textarea "Here at America's Homeless Veterans, we work every day to help homeless veteran…" at bounding box center [651, 365] width 981 height 256
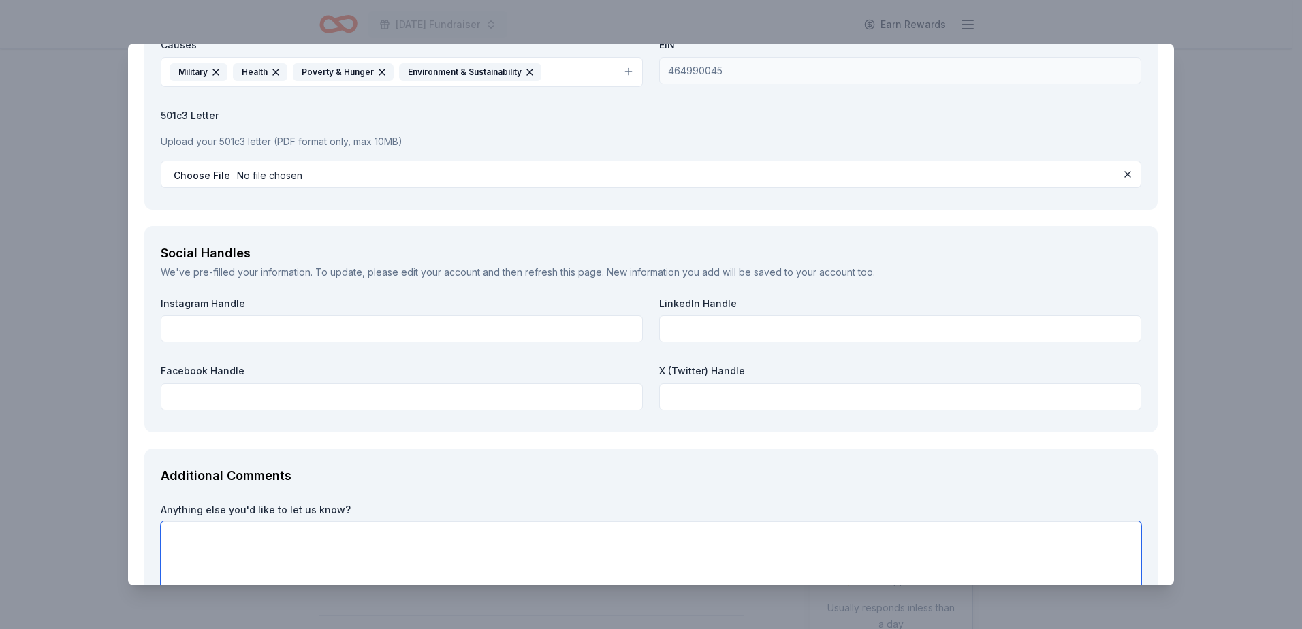
scroll to position [1838, 0]
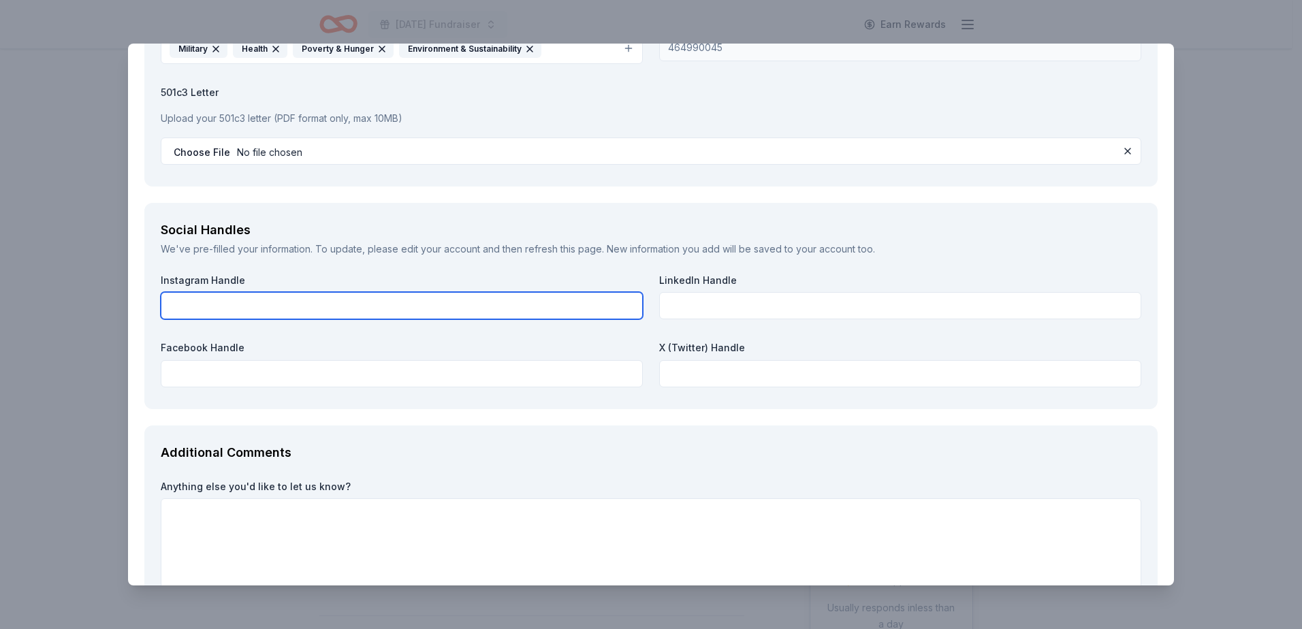
click at [600, 310] on input "text" at bounding box center [402, 305] width 482 height 27
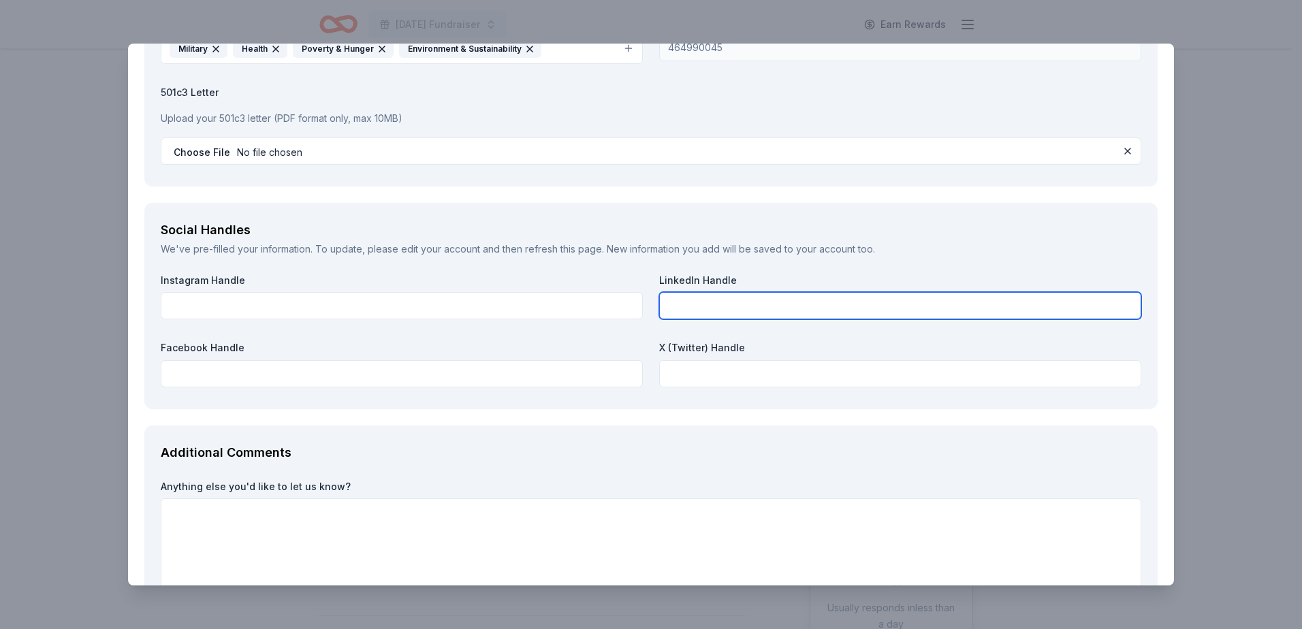
click at [707, 300] on input "text" at bounding box center [900, 305] width 482 height 27
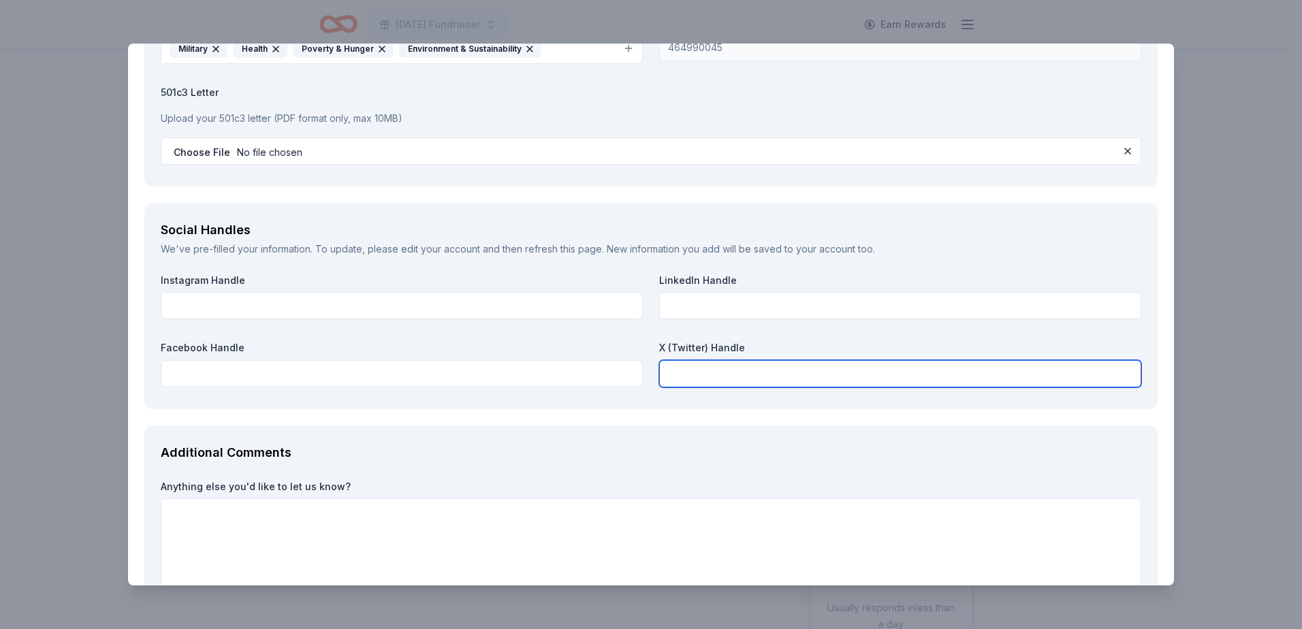
click at [701, 370] on input "text" at bounding box center [900, 373] width 482 height 27
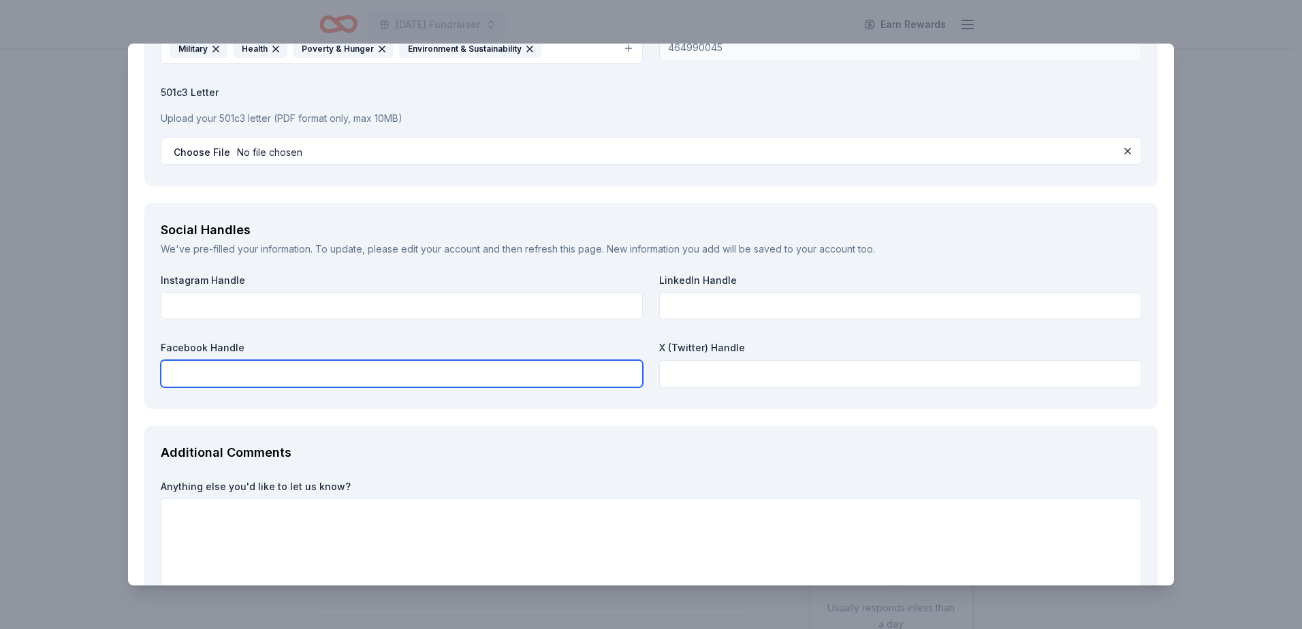
click at [590, 377] on input "text" at bounding box center [402, 373] width 482 height 27
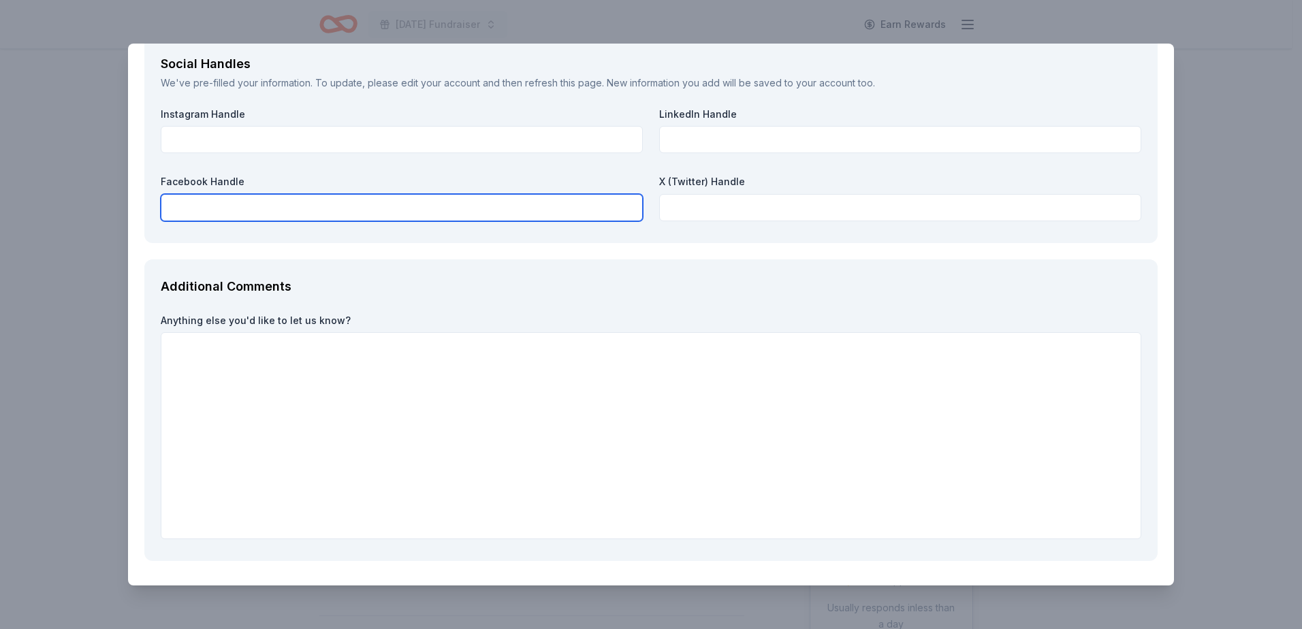
scroll to position [2051, 0]
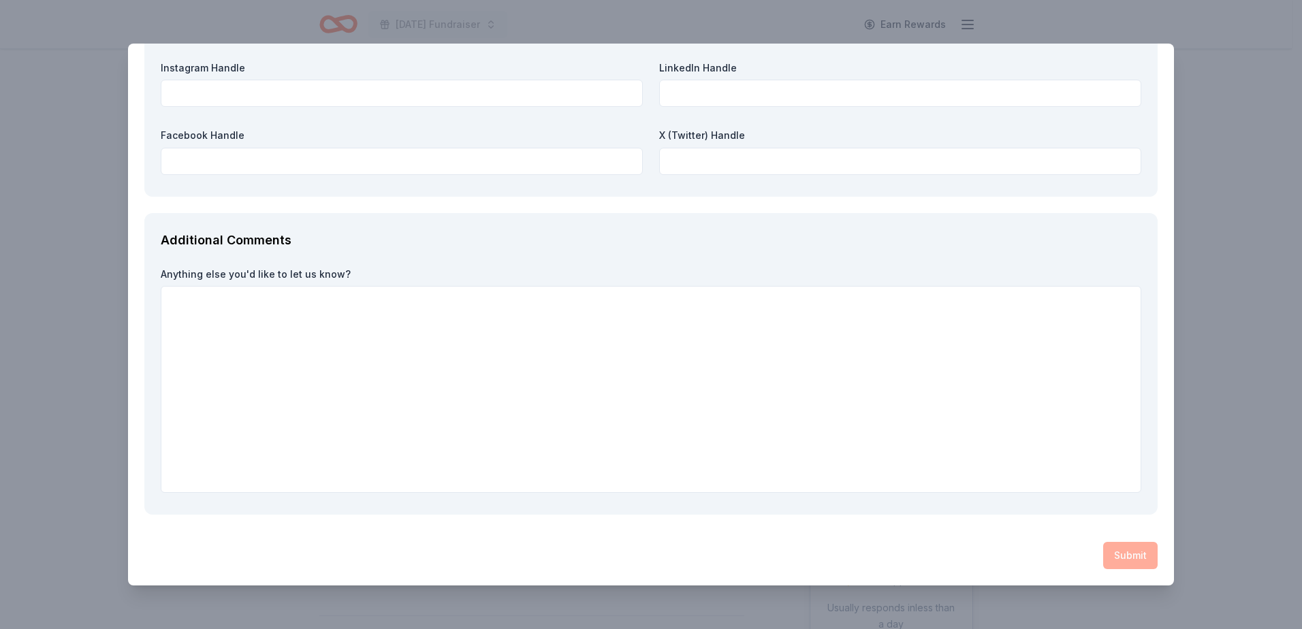
click at [1115, 559] on div "Submit" at bounding box center [650, 555] width 1013 height 27
click at [1113, 557] on div "Submit" at bounding box center [650, 555] width 1013 height 27
click at [793, 439] on textarea at bounding box center [651, 389] width 981 height 207
click at [1117, 554] on div "Submit" at bounding box center [650, 555] width 1013 height 27
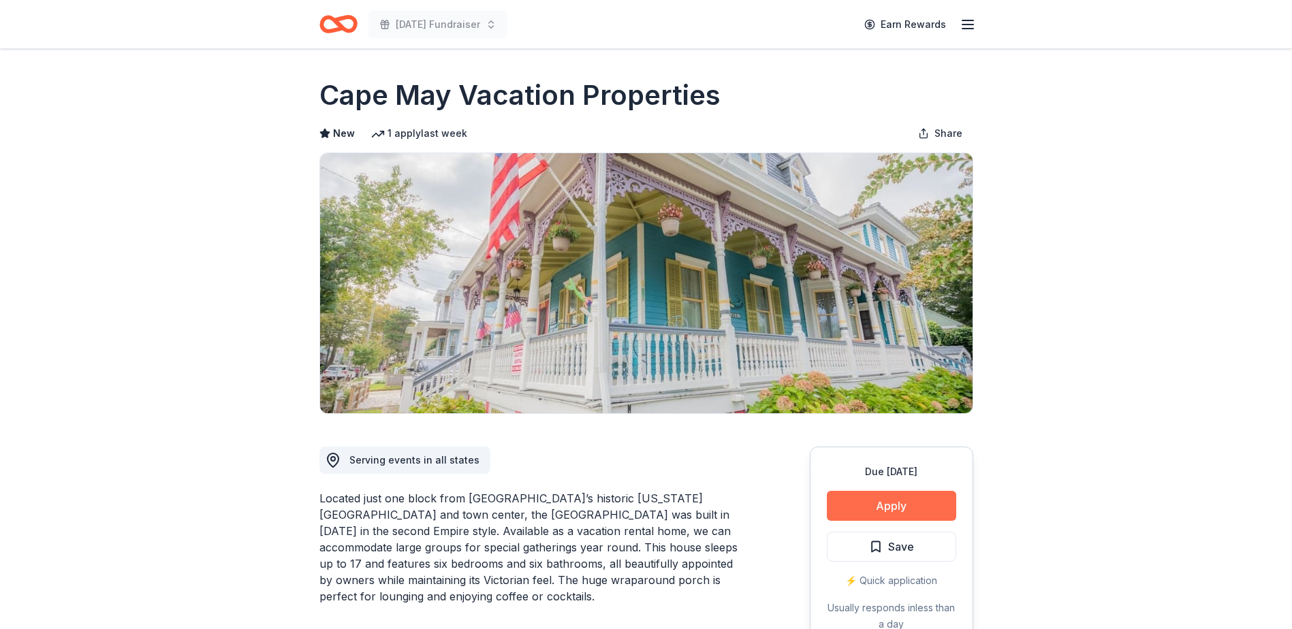
click at [872, 504] on button "Apply" at bounding box center [891, 506] width 129 height 30
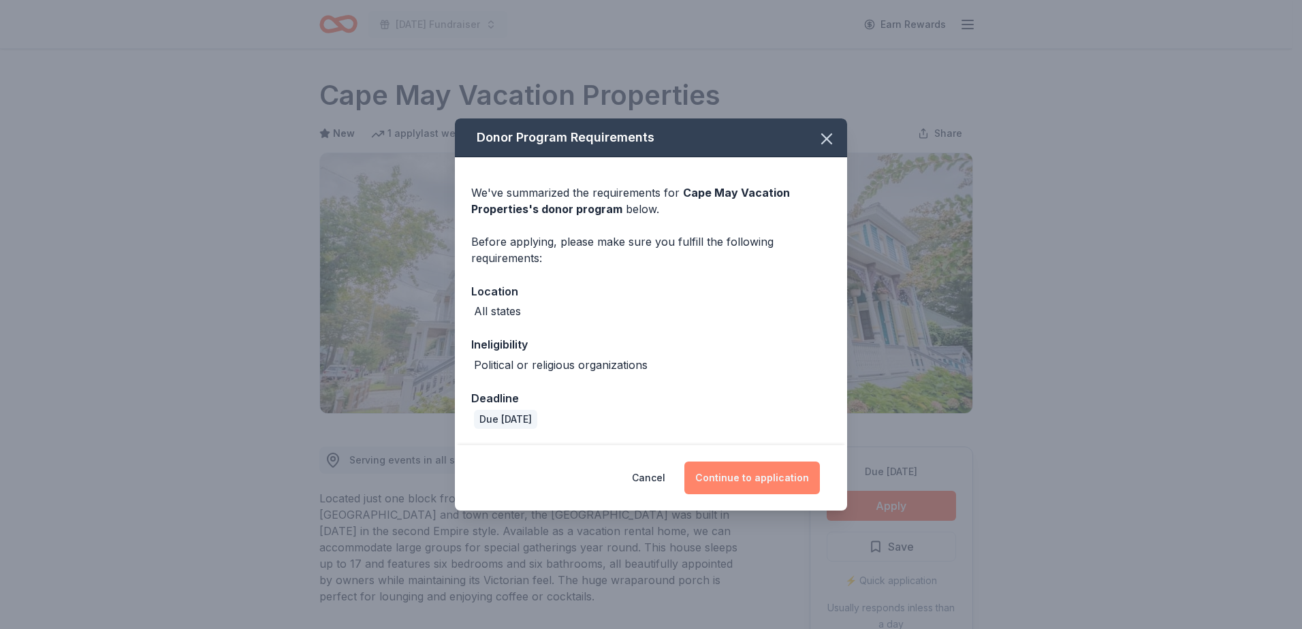
click at [763, 474] on button "Continue to application" at bounding box center [752, 478] width 136 height 33
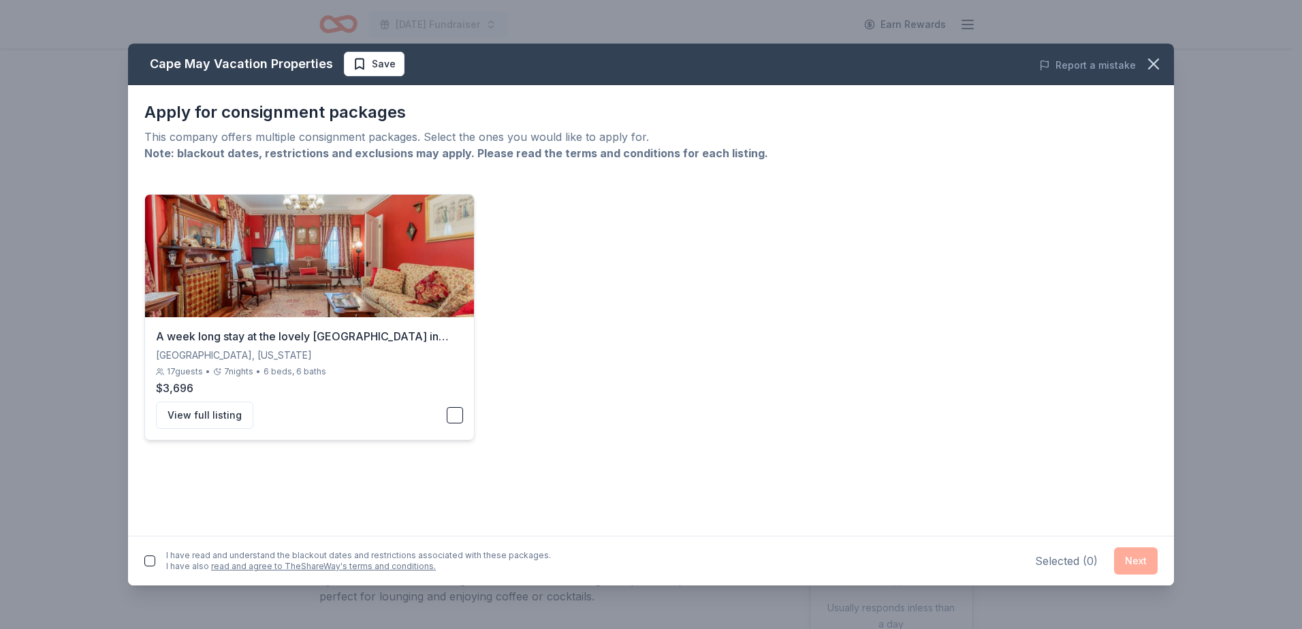
click at [455, 413] on button "button" at bounding box center [455, 415] width 16 height 16
click at [1132, 557] on button "Next" at bounding box center [1136, 560] width 44 height 27
click at [1152, 67] on icon "button" at bounding box center [1153, 63] width 19 height 19
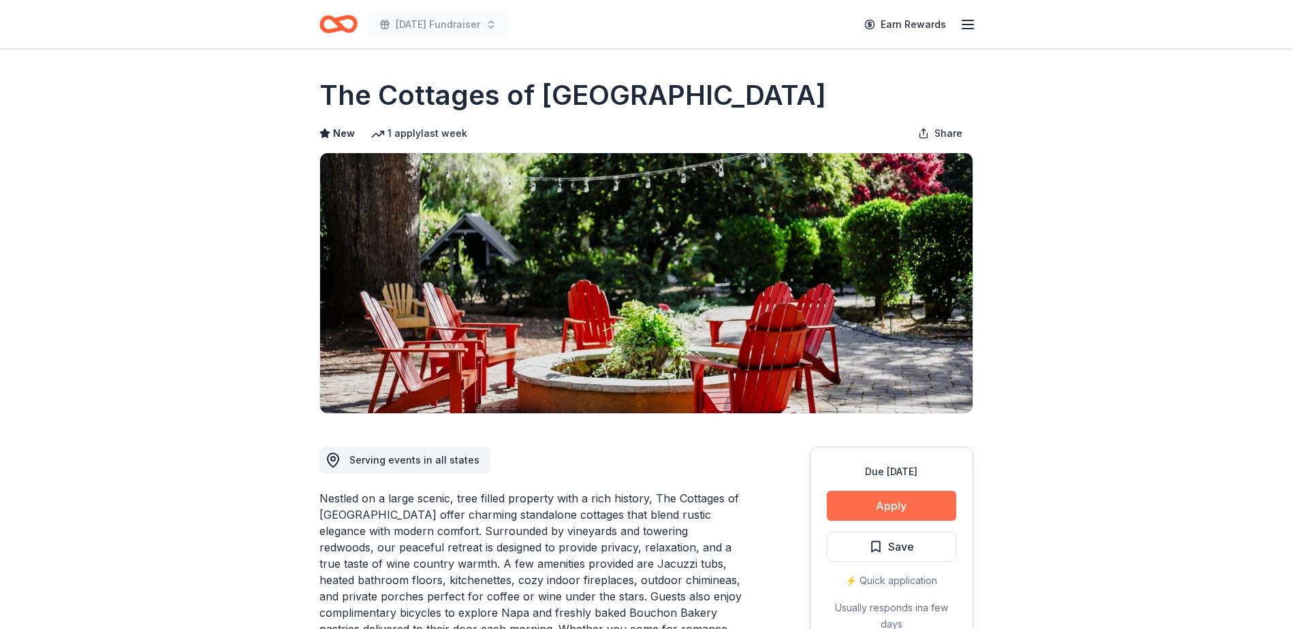
click at [878, 507] on button "Apply" at bounding box center [891, 506] width 129 height 30
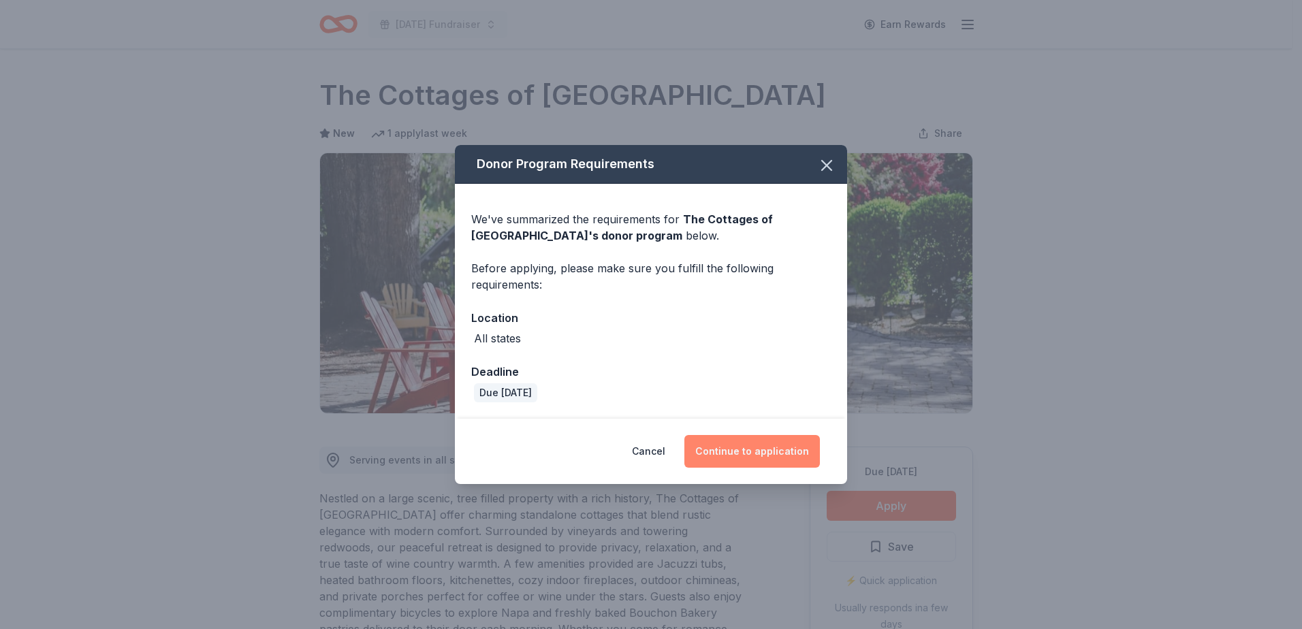
click at [759, 449] on button "Continue to application" at bounding box center [752, 451] width 136 height 33
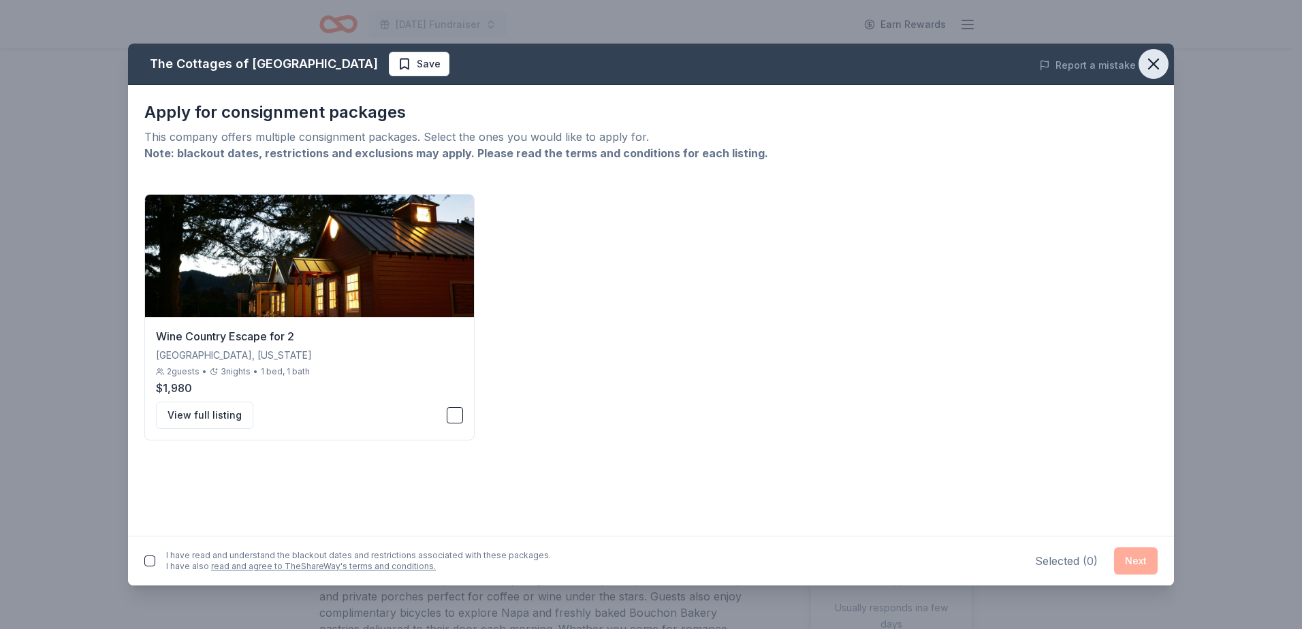
click at [1158, 65] on icon "button" at bounding box center [1153, 63] width 19 height 19
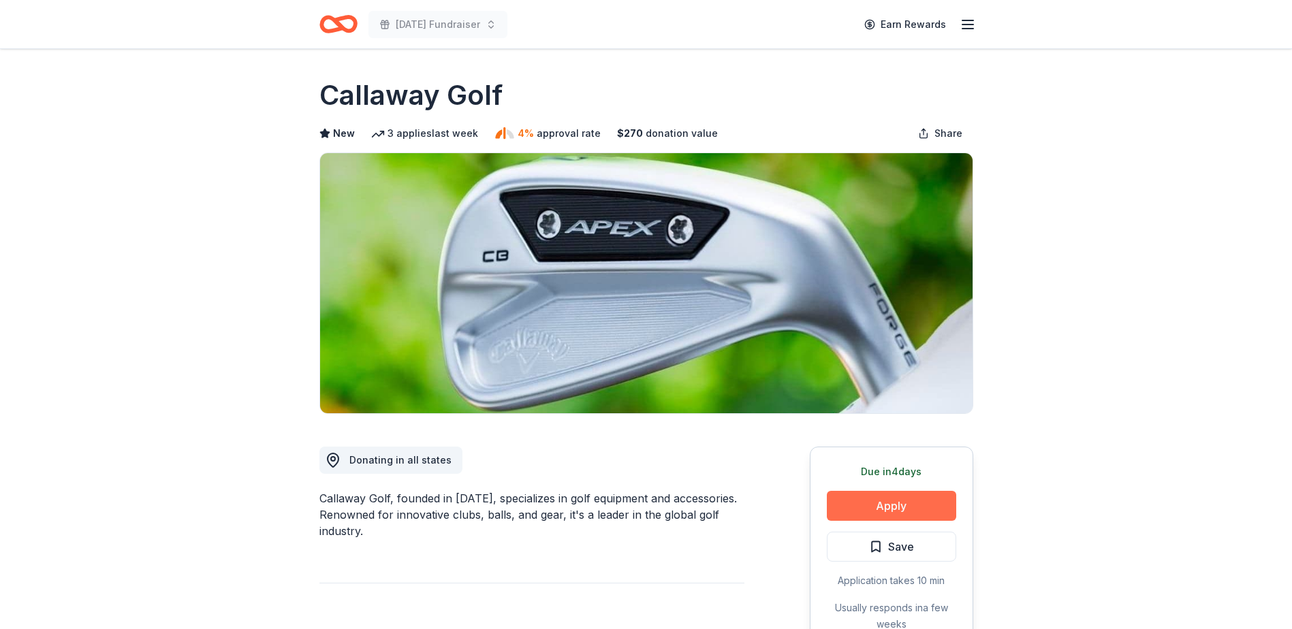
click at [895, 504] on button "Apply" at bounding box center [891, 506] width 129 height 30
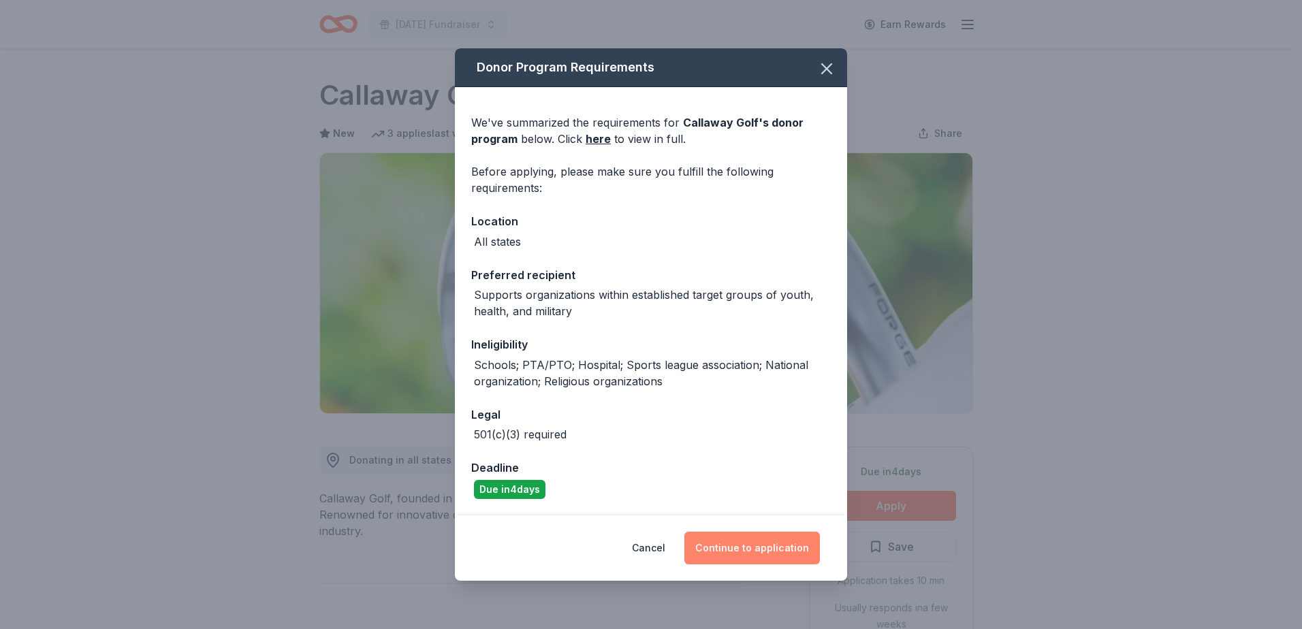
click at [757, 549] on button "Continue to application" at bounding box center [752, 548] width 136 height 33
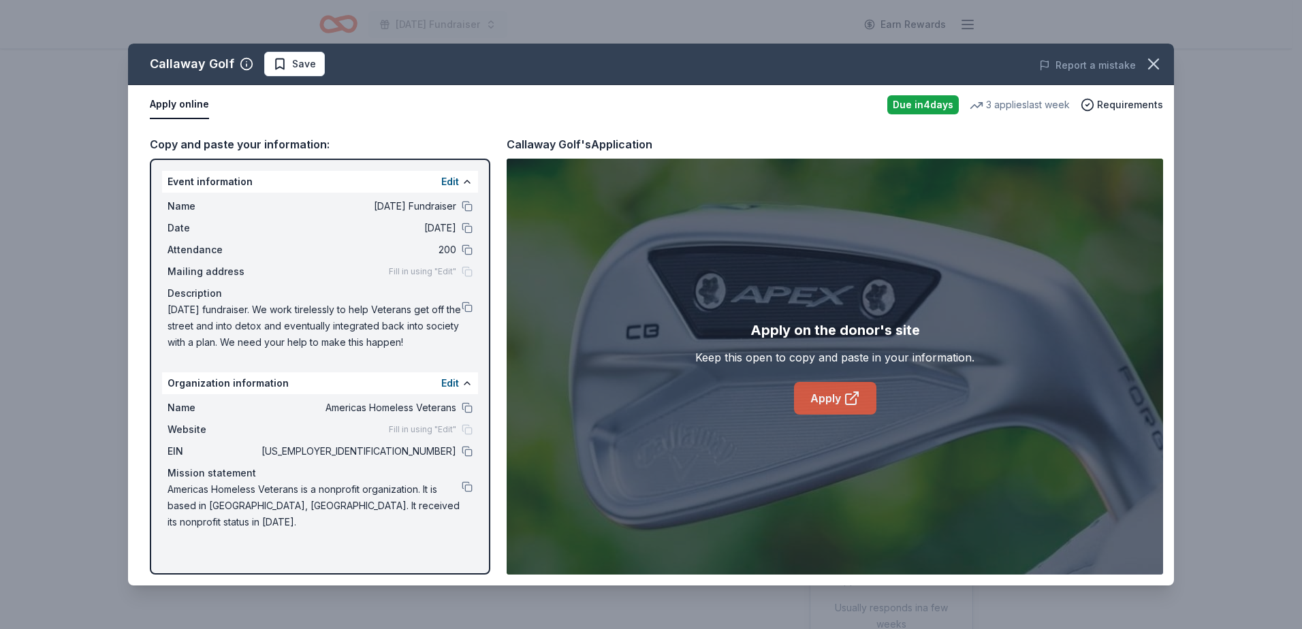
click at [821, 397] on link "Apply" at bounding box center [835, 398] width 82 height 33
click at [1153, 65] on icon "button" at bounding box center [1154, 64] width 10 height 10
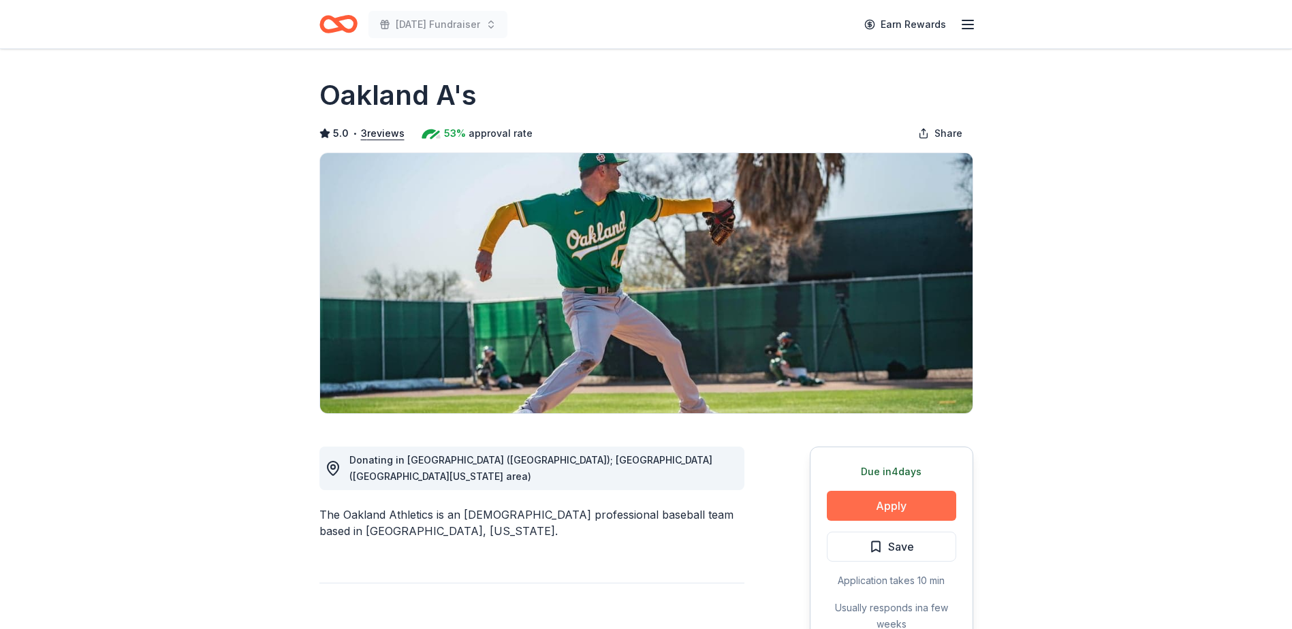
click at [895, 501] on button "Apply" at bounding box center [891, 506] width 129 height 30
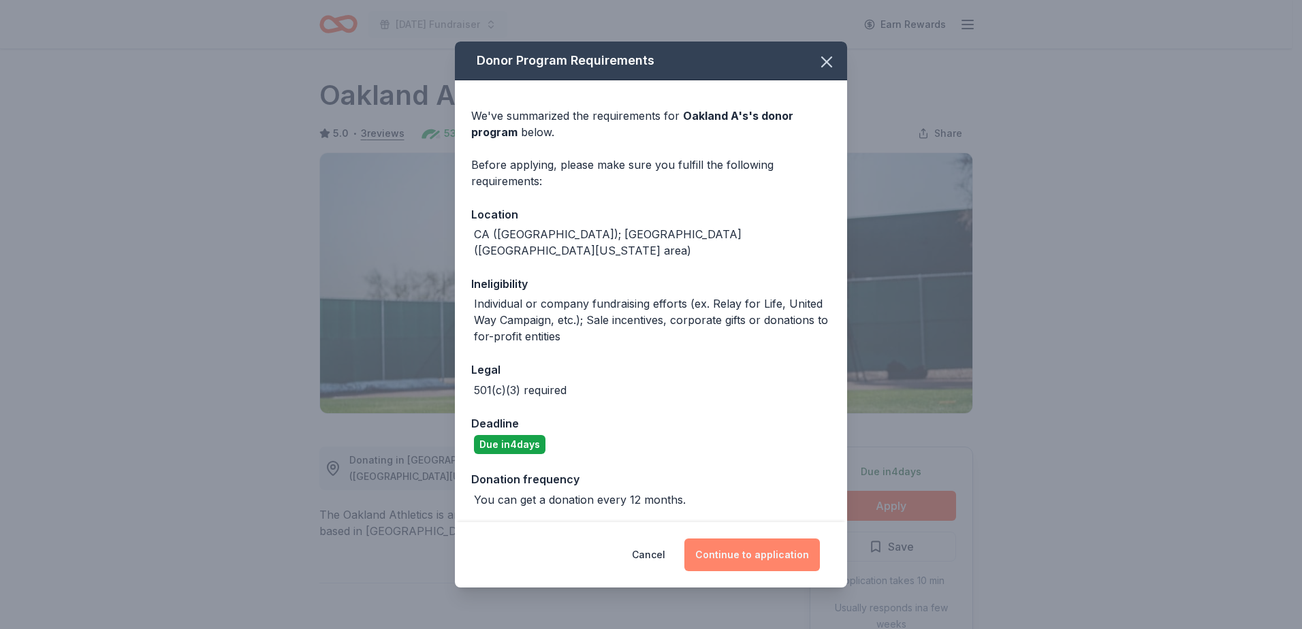
click at [758, 547] on button "Continue to application" at bounding box center [752, 555] width 136 height 33
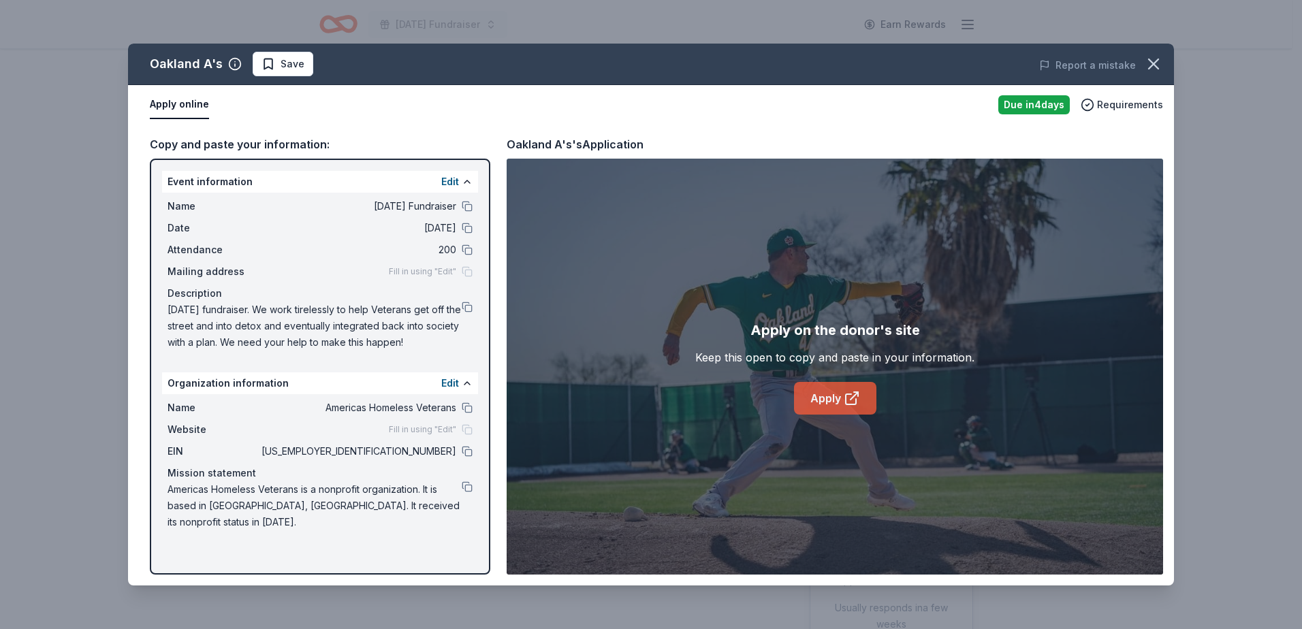
click at [833, 398] on link "Apply" at bounding box center [835, 398] width 82 height 33
